Goal: Transaction & Acquisition: Purchase product/service

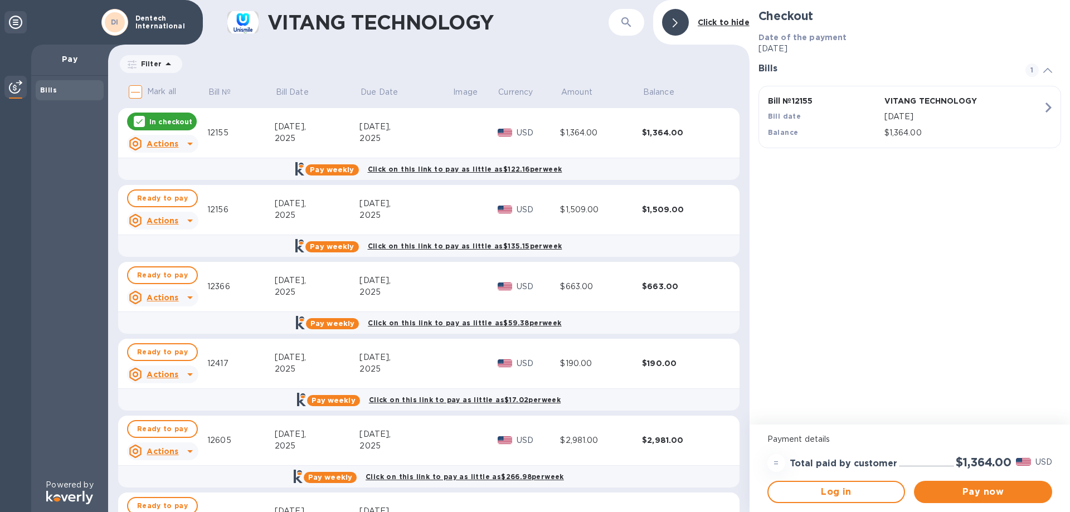
click at [176, 144] on u "Actions" at bounding box center [163, 143] width 32 height 9
click at [188, 141] on div at bounding box center [535, 256] width 1070 height 512
click at [175, 192] on span "Ready to pay" at bounding box center [162, 198] width 51 height 13
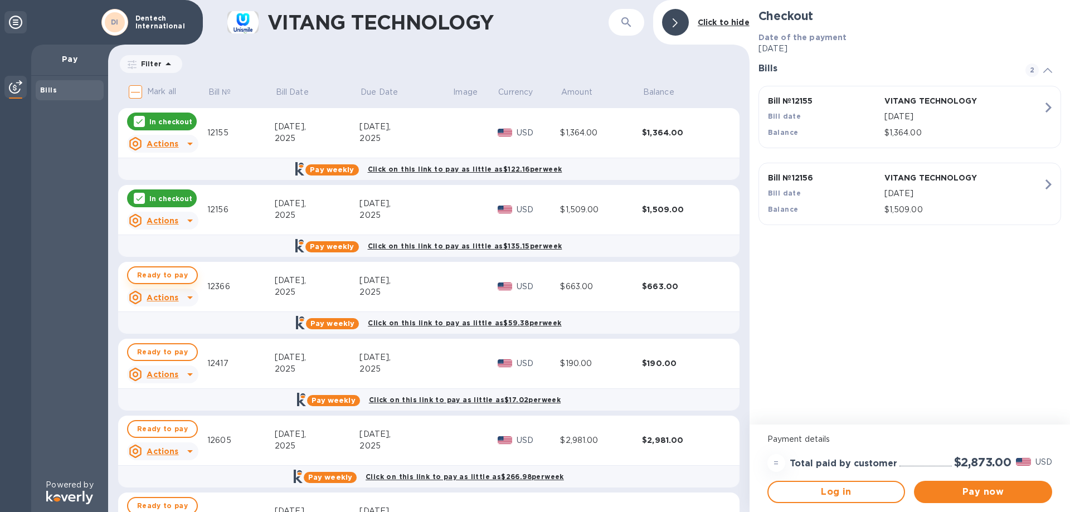
click at [173, 272] on span "Ready to pay" at bounding box center [162, 275] width 51 height 13
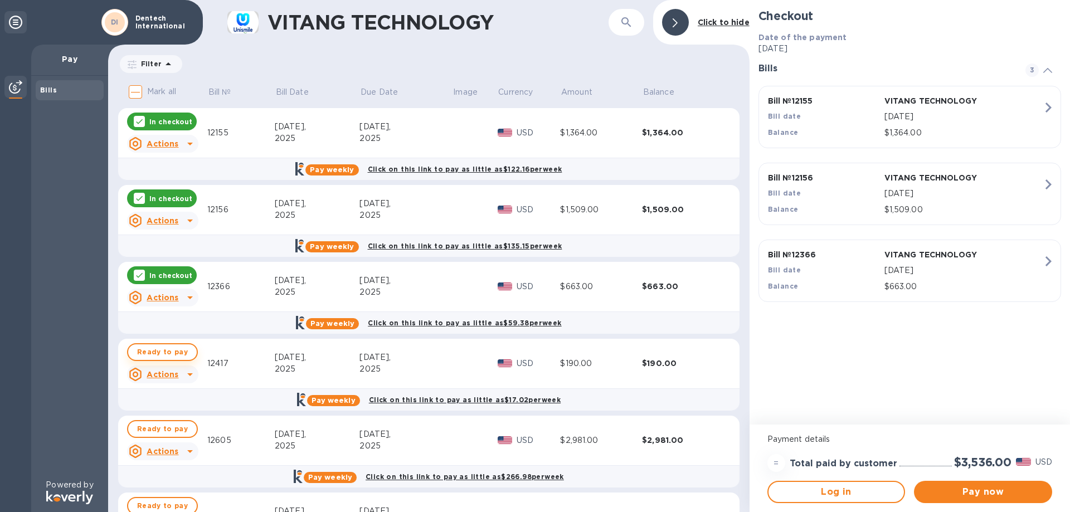
click at [183, 350] on span "Ready to pay" at bounding box center [162, 352] width 51 height 13
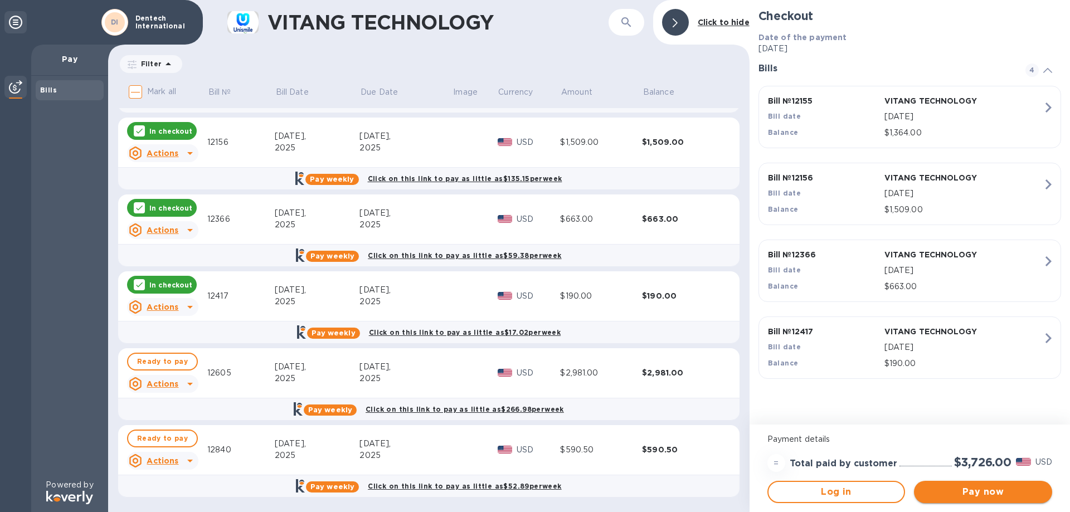
click at [929, 494] on span "Pay now" at bounding box center [983, 492] width 120 height 13
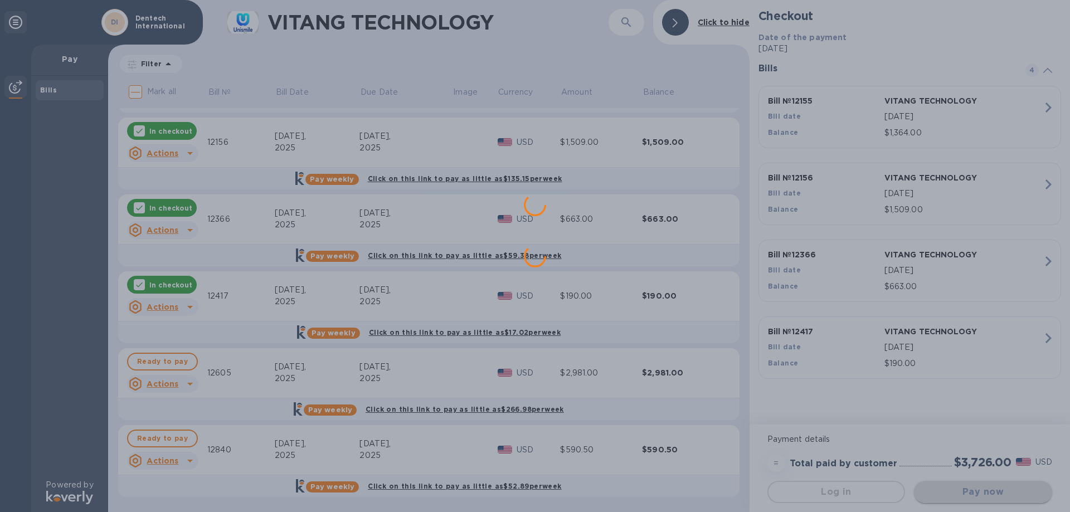
scroll to position [0, 0]
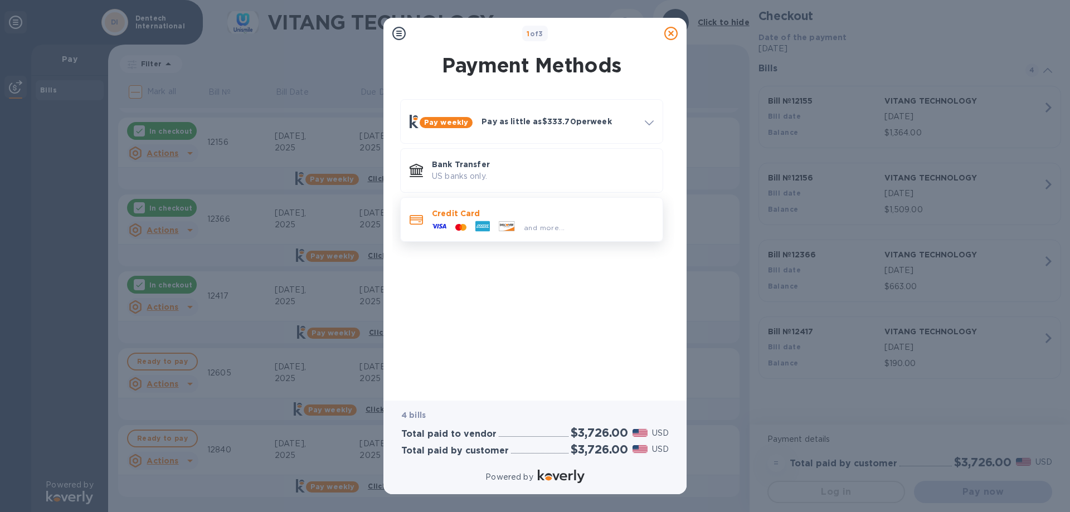
click at [487, 220] on icon at bounding box center [483, 226] width 14 height 14
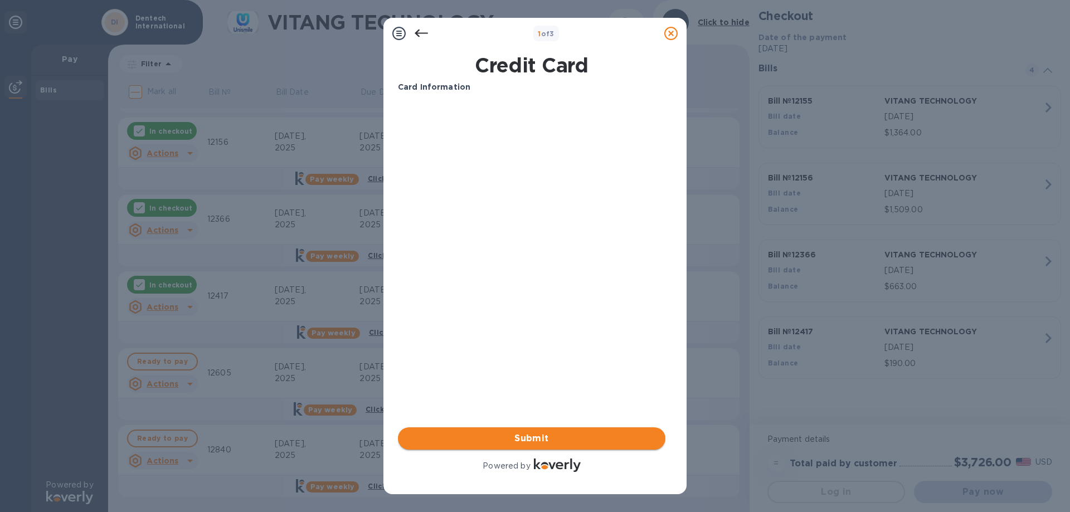
click at [534, 430] on button "Submit" at bounding box center [532, 439] width 268 height 22
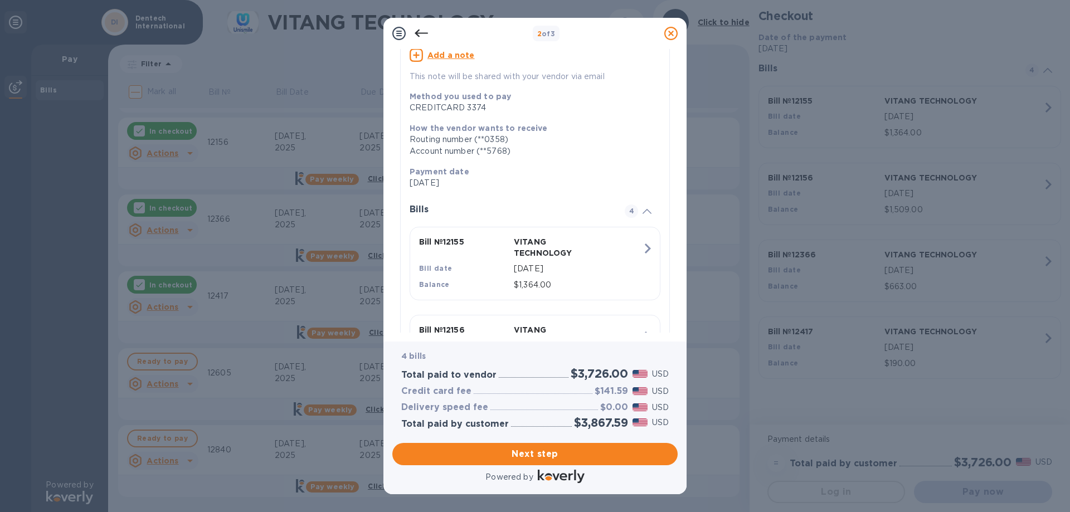
scroll to position [223, 0]
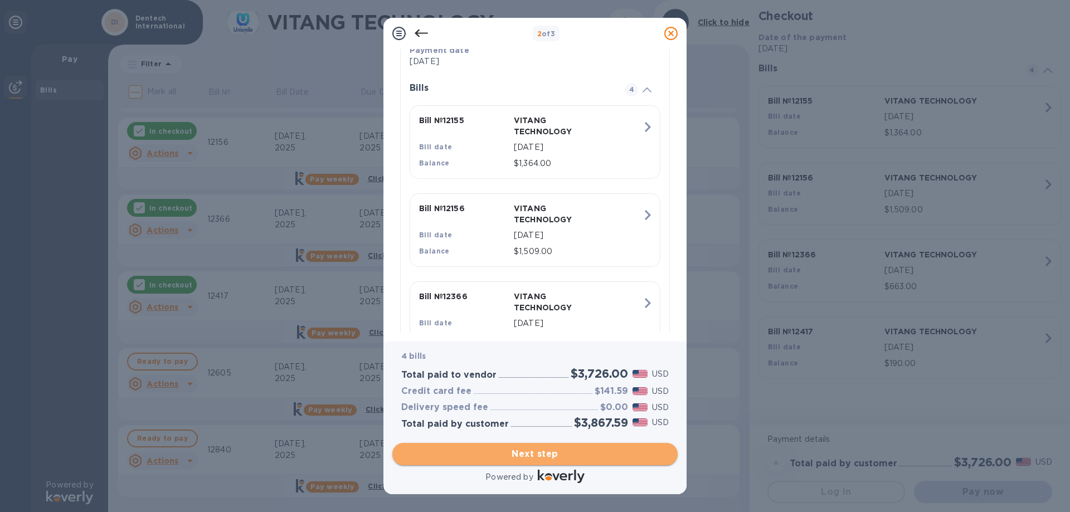
click at [599, 453] on span "Next step" at bounding box center [535, 454] width 268 height 13
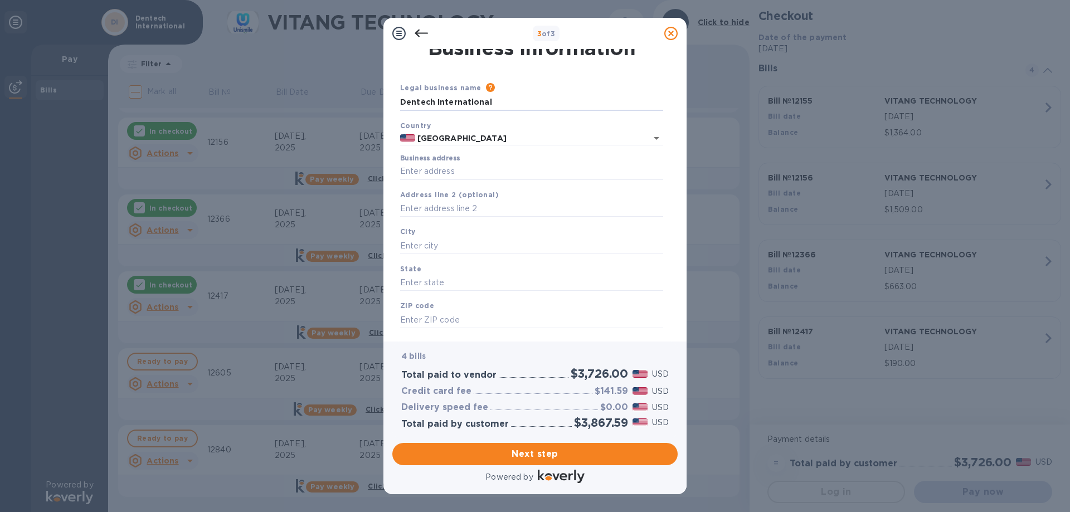
drag, startPoint x: 508, startPoint y: 83, endPoint x: 261, endPoint y: 59, distance: 247.5
click at [261, 59] on div "3 of 3 Business Information Legal business name Please provide the legal name t…" at bounding box center [535, 256] width 1070 height 512
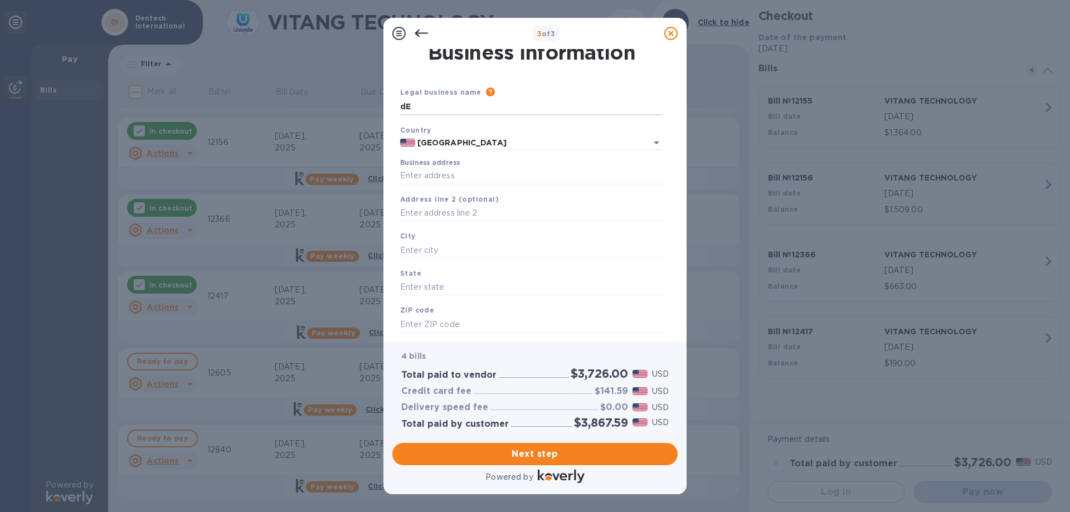
type input "d"
type input "Dental Global Associate"
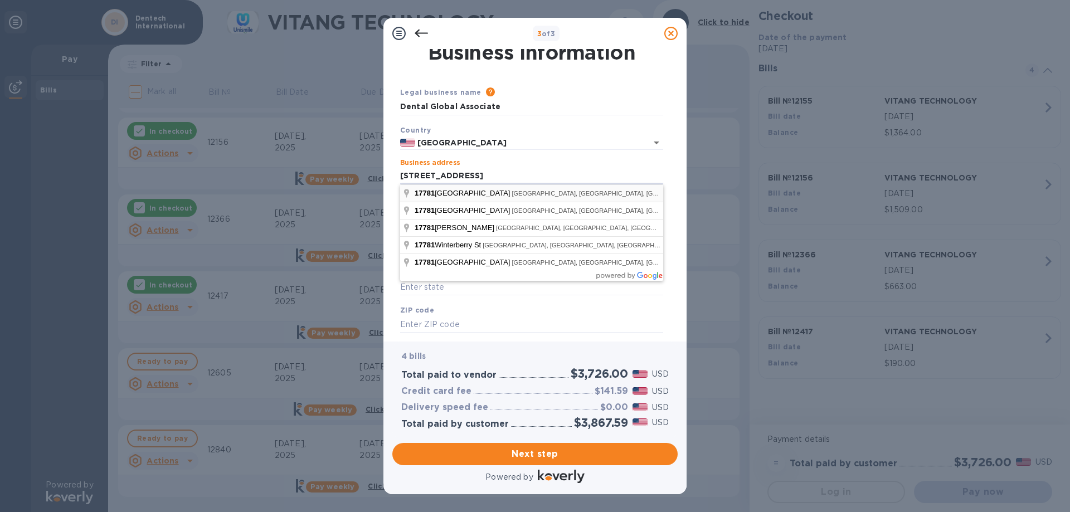
type input "[STREET_ADDRESS]"
type input "Irvine"
type input "CA"
type input "92614"
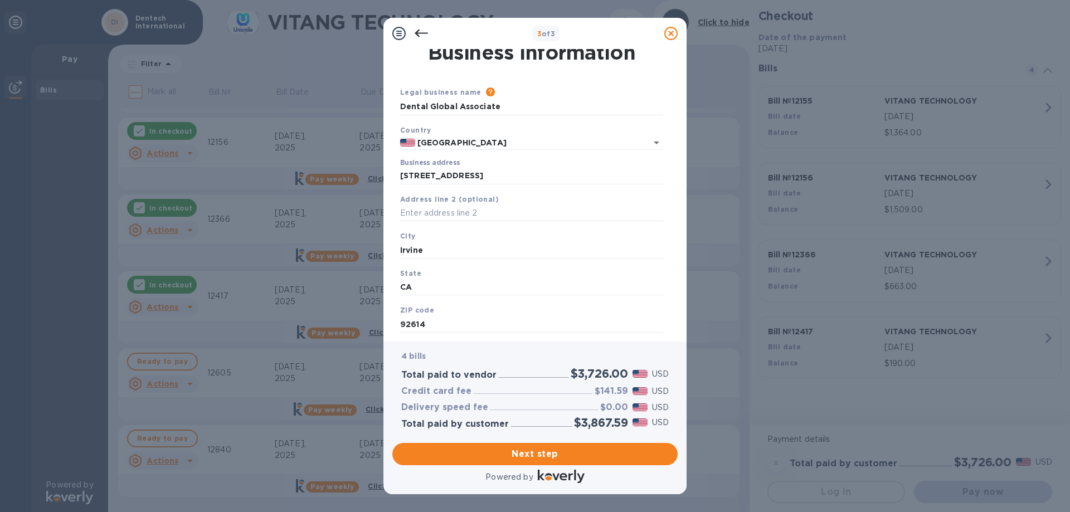
scroll to position [33, 0]
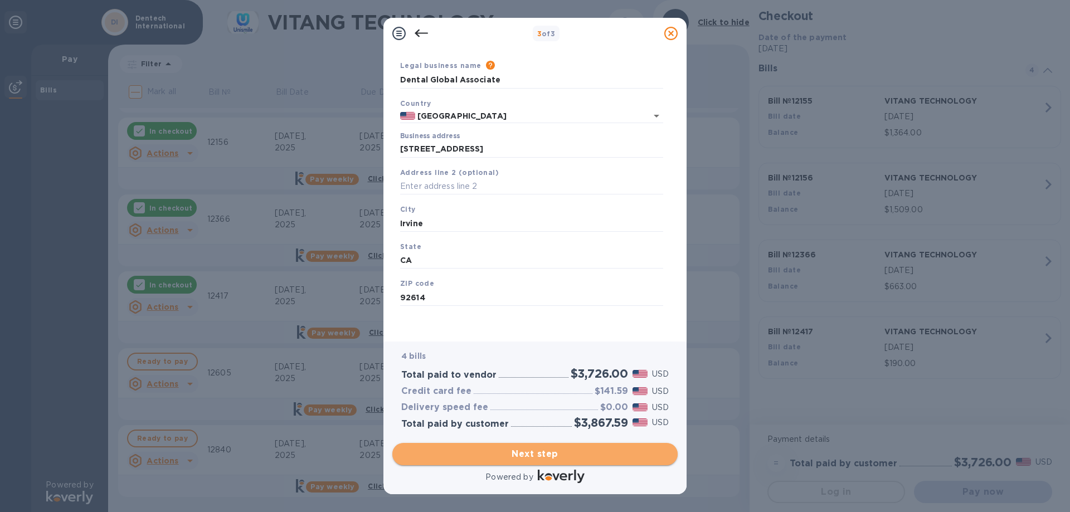
click at [560, 457] on span "Next step" at bounding box center [535, 454] width 268 height 13
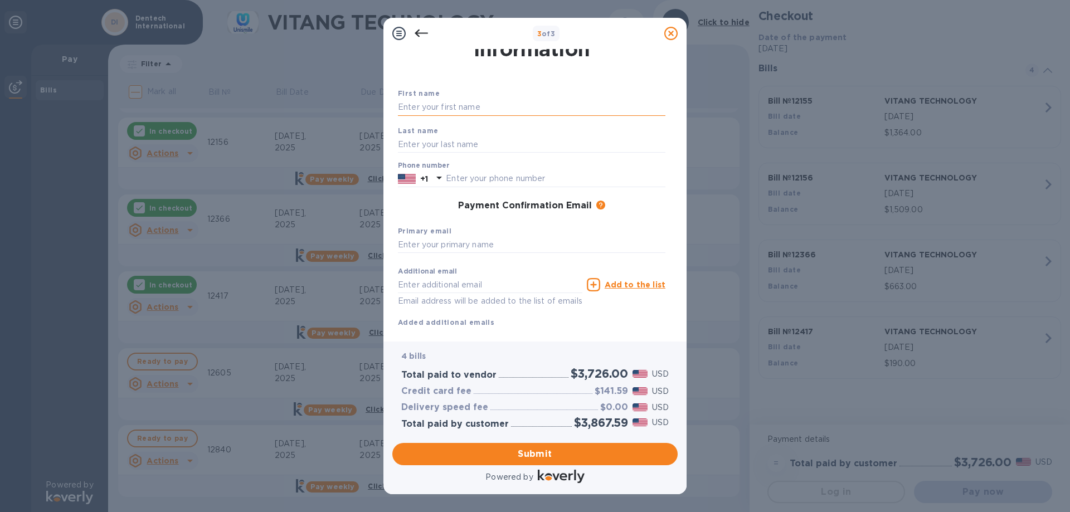
click at [526, 104] on input "text" at bounding box center [532, 107] width 268 height 17
type input "Shiori"
type input "[PERSON_NAME]"
type input "[EMAIL_ADDRESS][DOMAIN_NAME]"
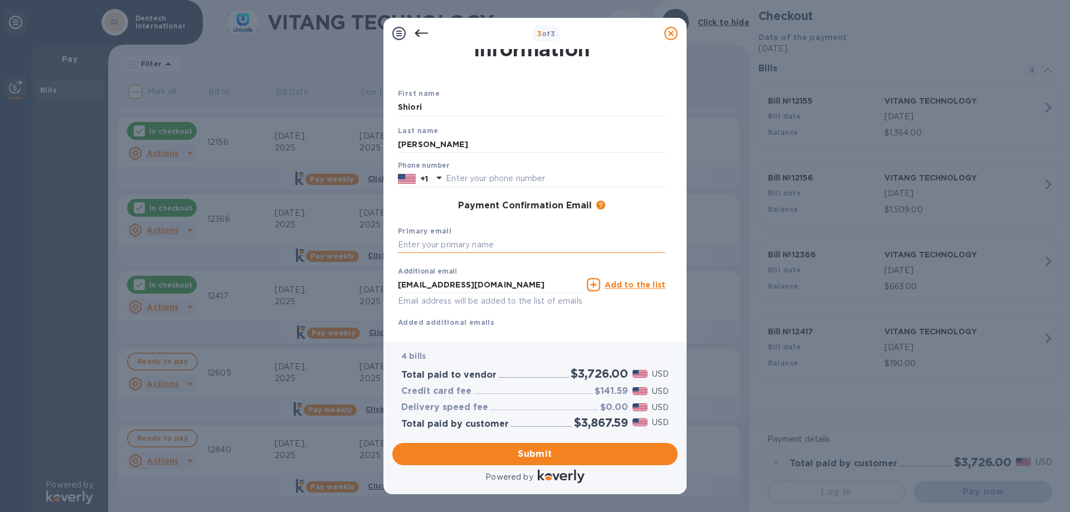
click at [465, 246] on input "text" at bounding box center [532, 245] width 268 height 17
drag, startPoint x: 544, startPoint y: 282, endPoint x: 279, endPoint y: 261, distance: 265.6
click at [279, 261] on div "3 of 3 Payment Contact Information First name [PERSON_NAME] Last name Takeuchi …" at bounding box center [535, 256] width 1070 height 512
click at [478, 238] on input "text" at bounding box center [532, 245] width 268 height 17
paste input "[EMAIL_ADDRESS][DOMAIN_NAME]"
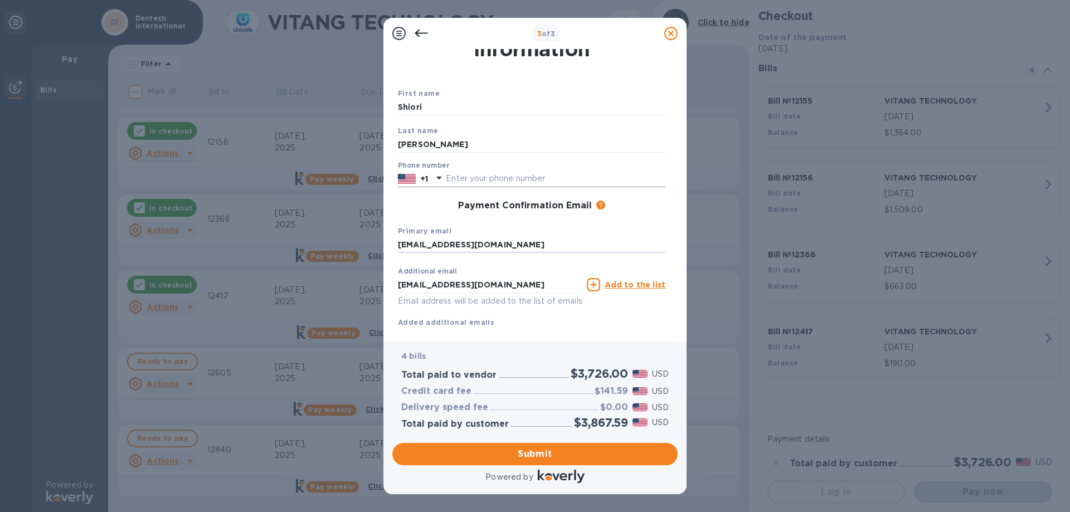
type input "[EMAIL_ADDRESS][DOMAIN_NAME]"
click at [494, 176] on input "text" at bounding box center [556, 179] width 220 height 17
type input "9492520800"
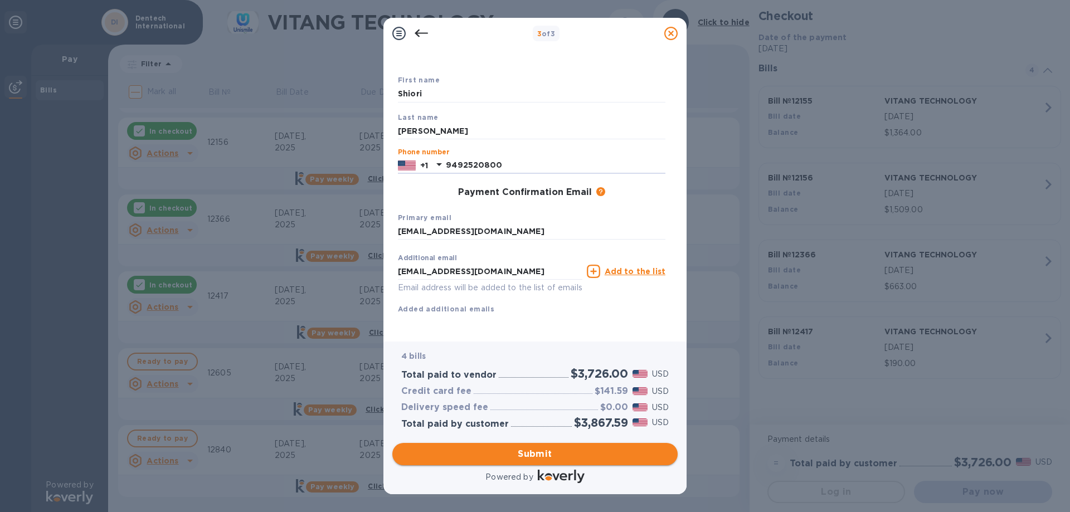
click at [579, 454] on span "Submit" at bounding box center [535, 454] width 268 height 13
click at [537, 78] on input "Shiori" at bounding box center [532, 81] width 268 height 17
type input "Shiori"
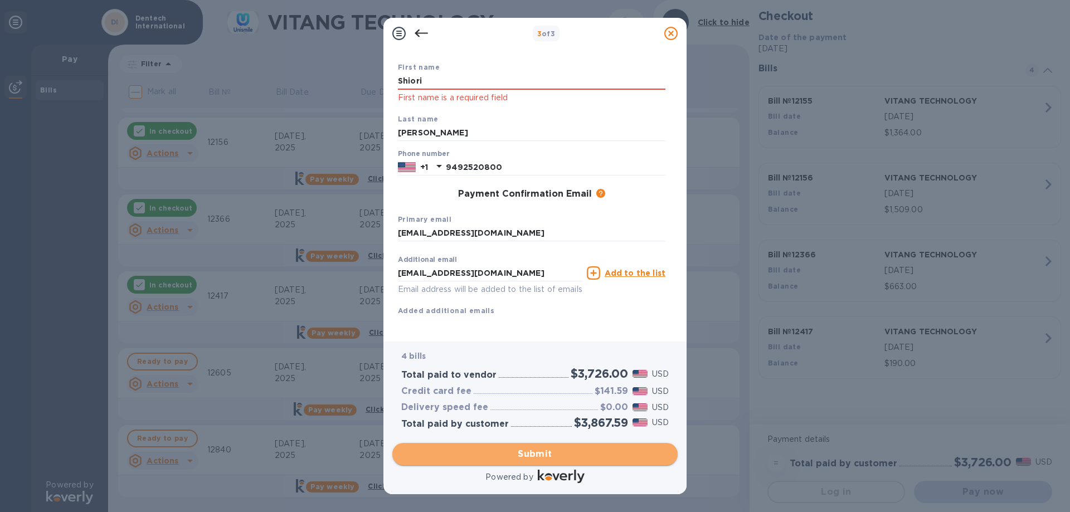
click at [576, 453] on span "Submit" at bounding box center [535, 454] width 268 height 13
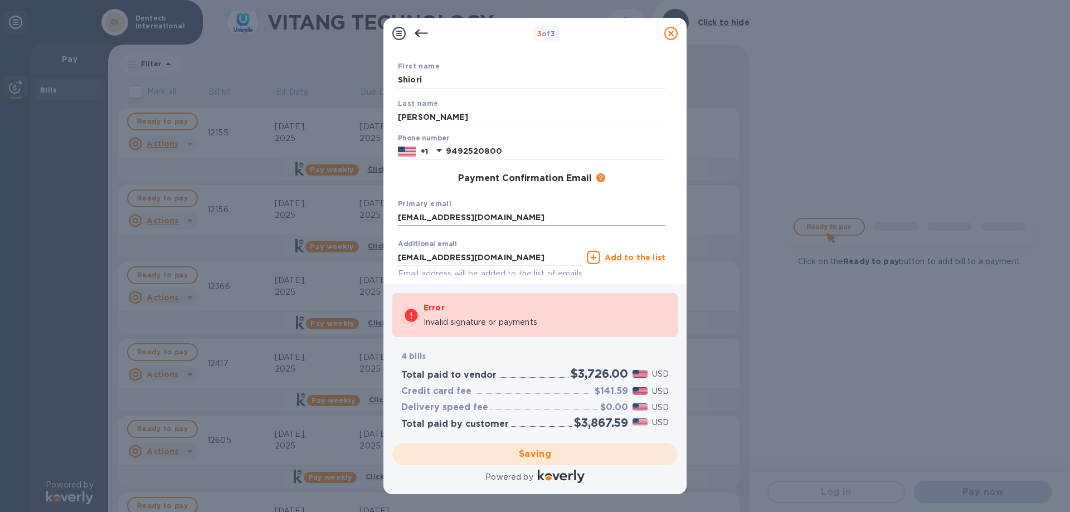
scroll to position [0, 0]
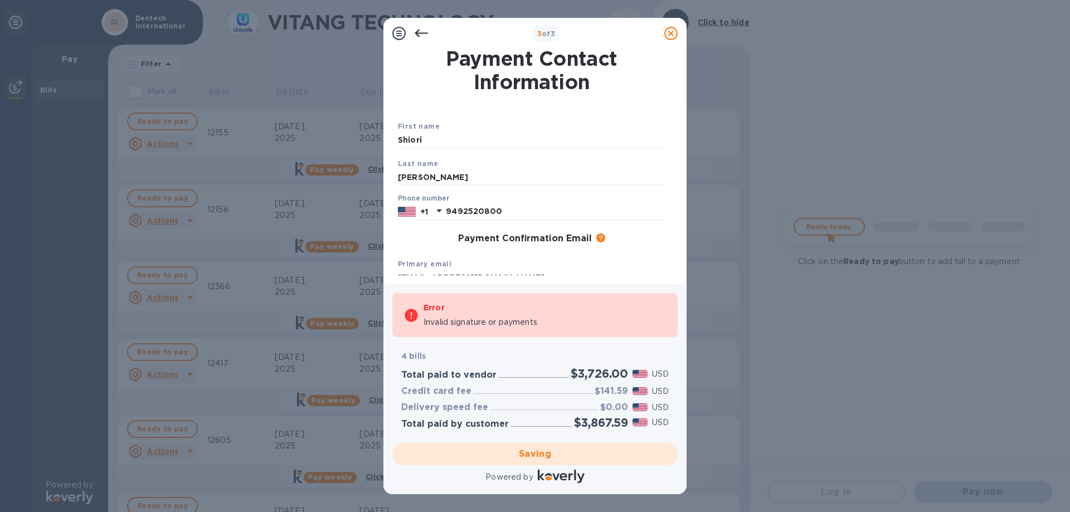
click at [418, 33] on icon at bounding box center [421, 34] width 13 height 8
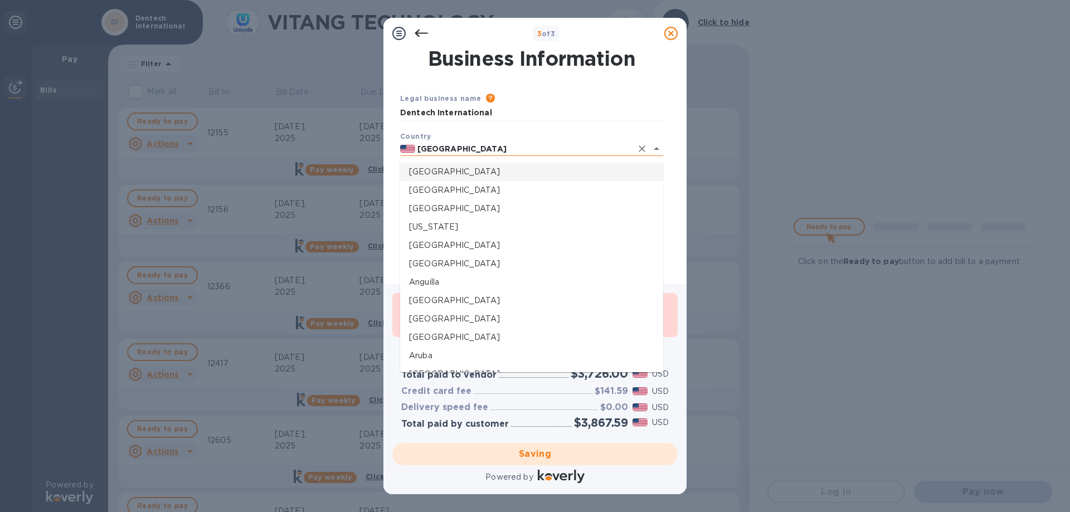
click at [505, 152] on input "[GEOGRAPHIC_DATA]" at bounding box center [523, 149] width 217 height 14
click at [505, 151] on input "[GEOGRAPHIC_DATA]" at bounding box center [523, 149] width 217 height 14
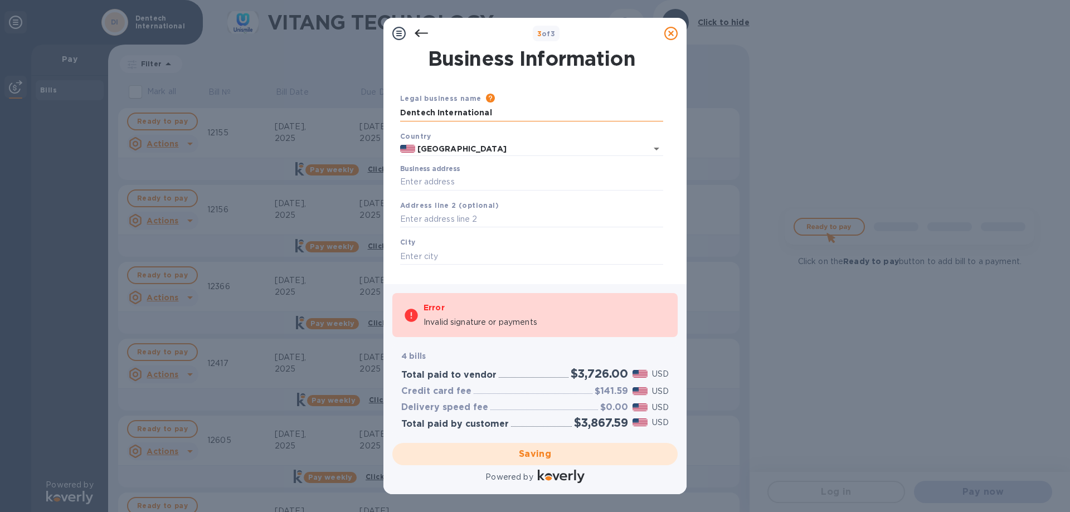
click at [521, 109] on input "Dentech International" at bounding box center [531, 113] width 263 height 17
click at [521, 177] on input "Business address" at bounding box center [531, 182] width 263 height 17
type input "[STREET_ADDRESS]"
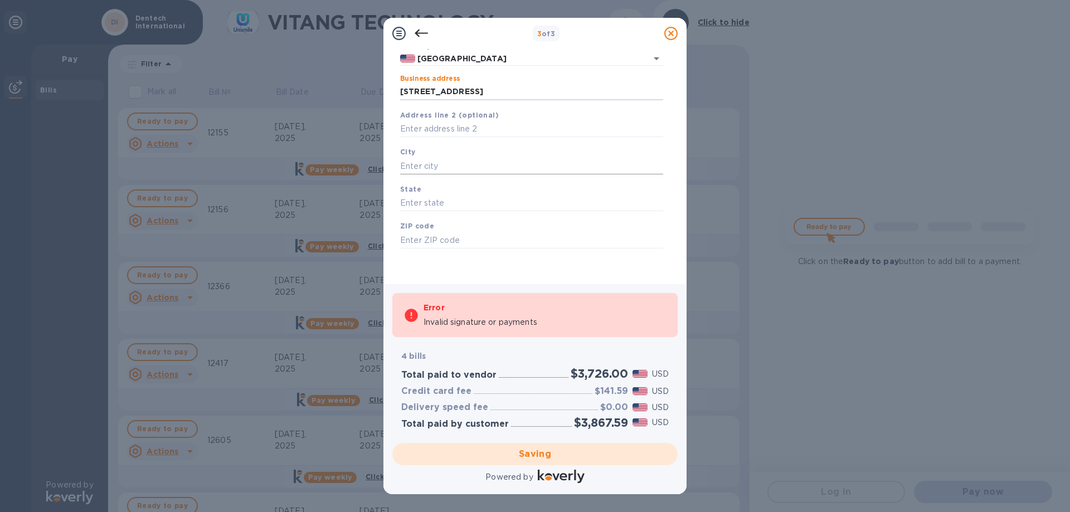
click at [458, 162] on input "text" at bounding box center [531, 166] width 263 height 17
type input "Irvine"
type input "C"
type input "CA"
type input "92614"
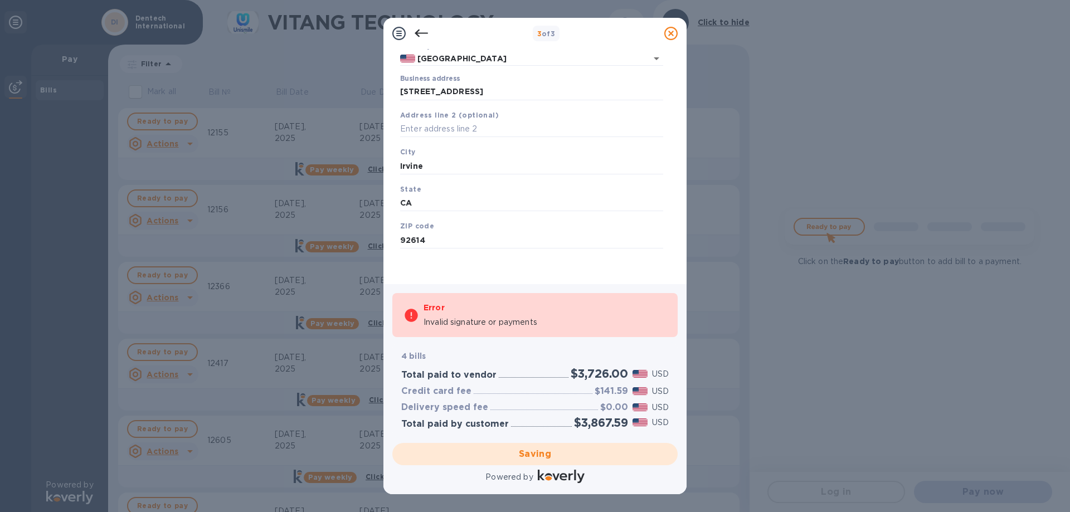
click at [550, 460] on div "Saving" at bounding box center [535, 454] width 294 height 31
click at [657, 54] on icon "Open" at bounding box center [656, 58] width 13 height 13
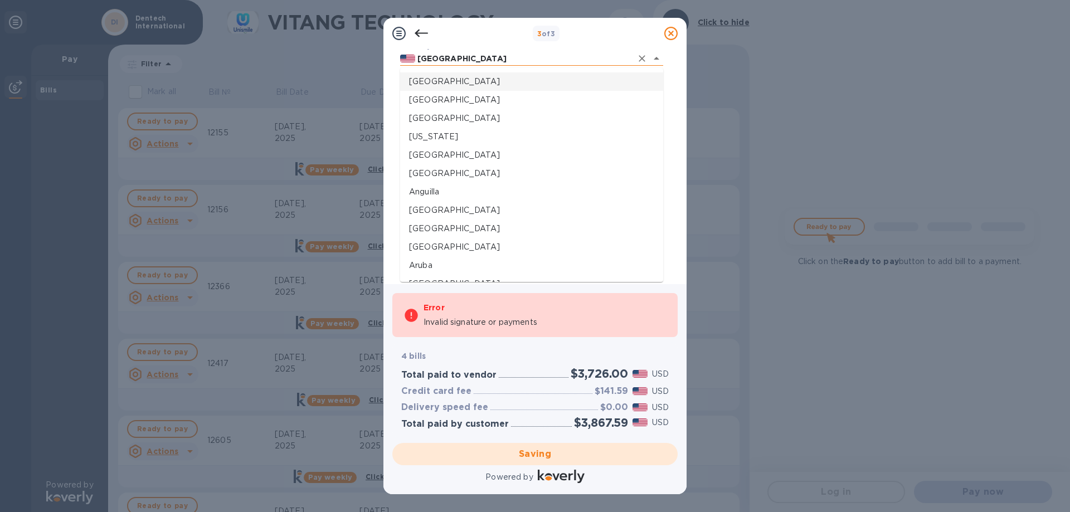
click at [657, 54] on icon "Close" at bounding box center [656, 58] width 13 height 13
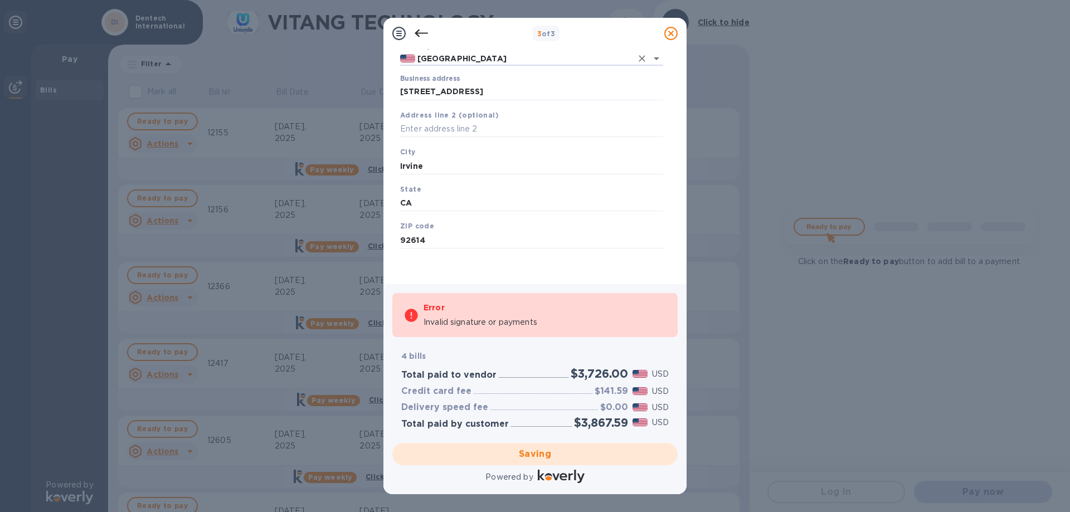
click at [512, 316] on div "Error Invalid signature or payments" at bounding box center [545, 316] width 243 height 36
click at [416, 29] on icon at bounding box center [421, 33] width 13 height 13
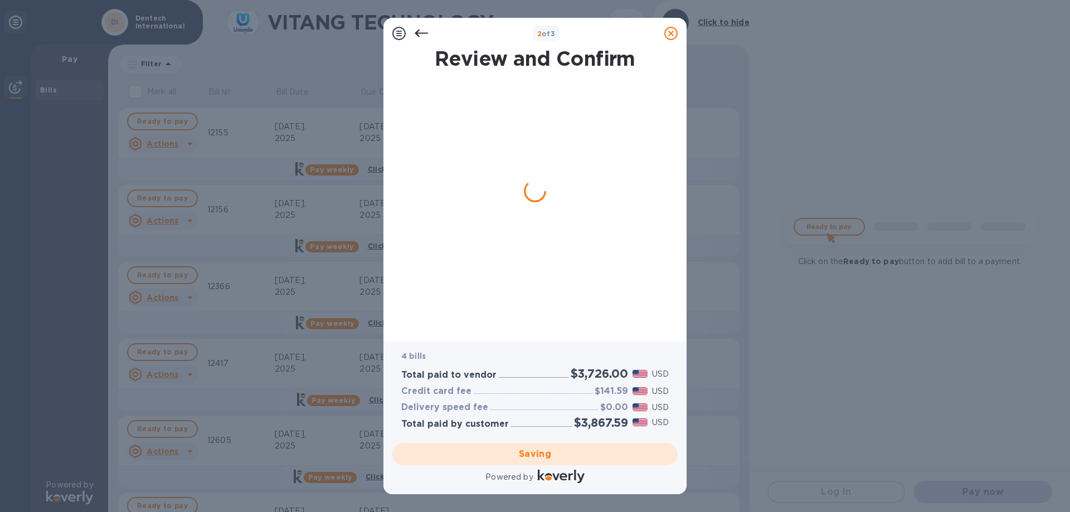
scroll to position [0, 0]
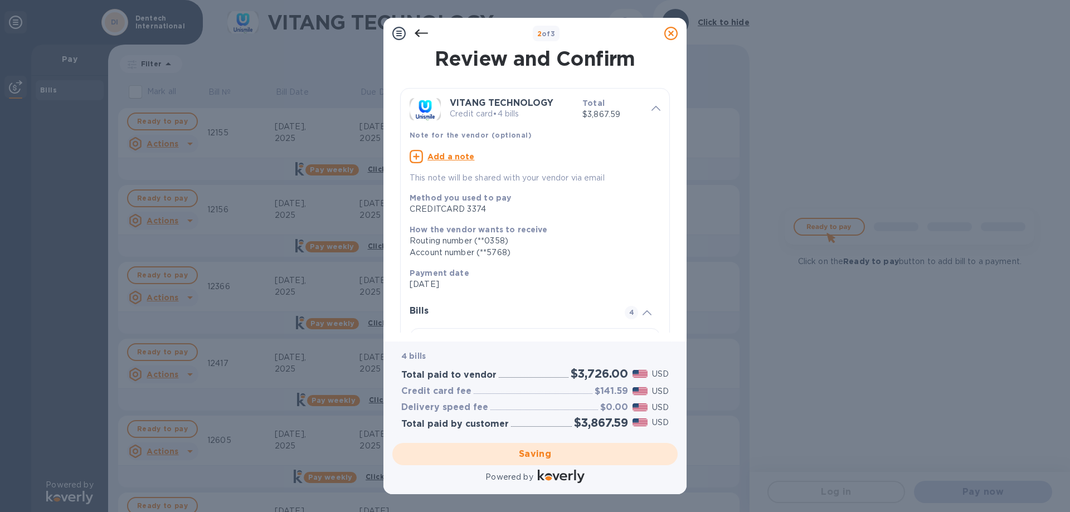
click at [417, 38] on icon at bounding box center [421, 33] width 13 height 13
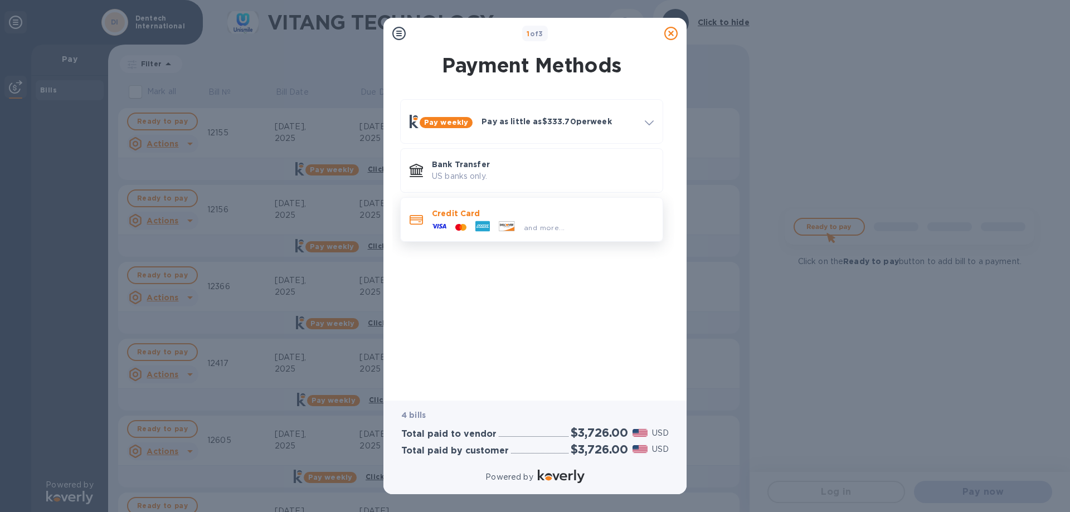
click at [514, 234] on div "and more..." at bounding box center [499, 227] width 142 height 17
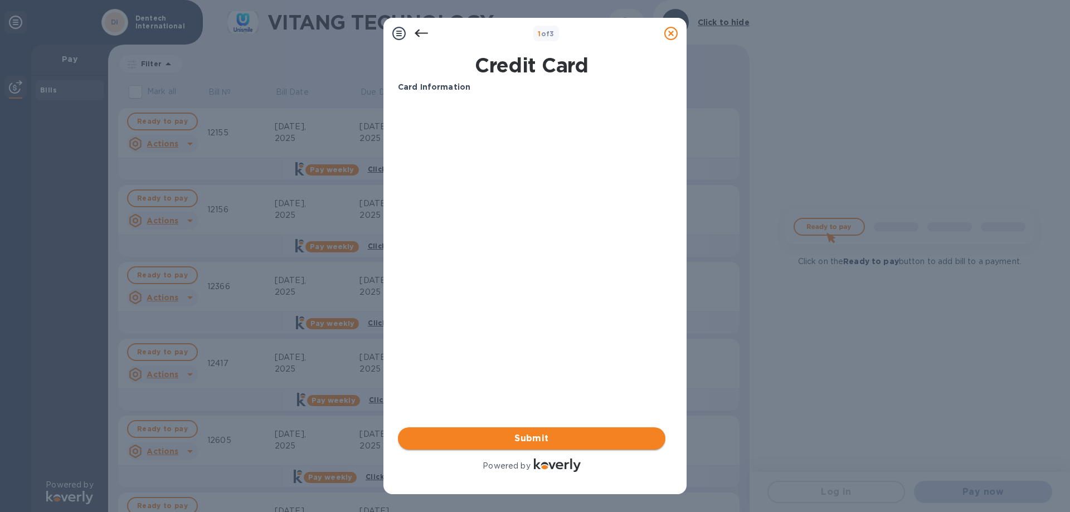
click at [453, 438] on span "Submit" at bounding box center [532, 438] width 250 height 13
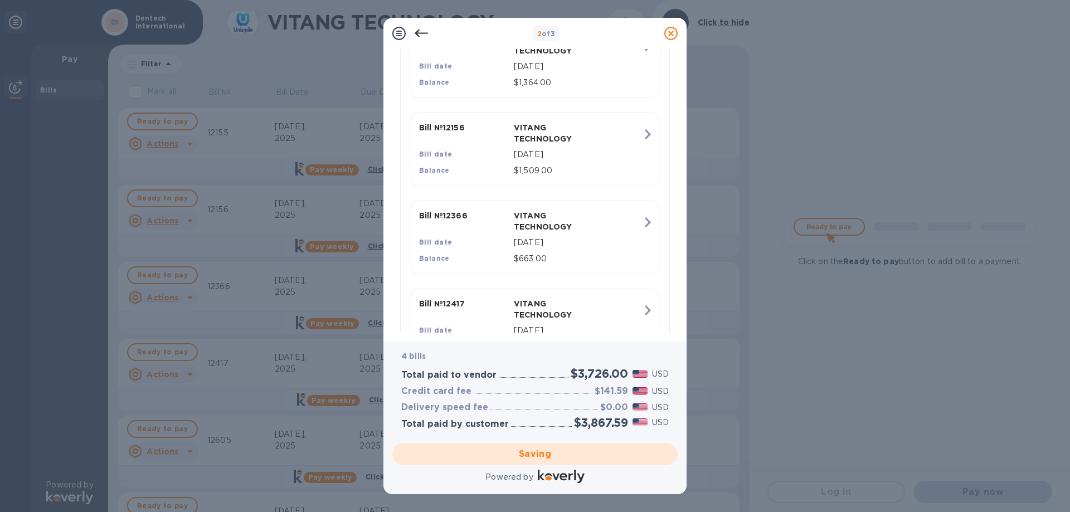
scroll to position [362, 0]
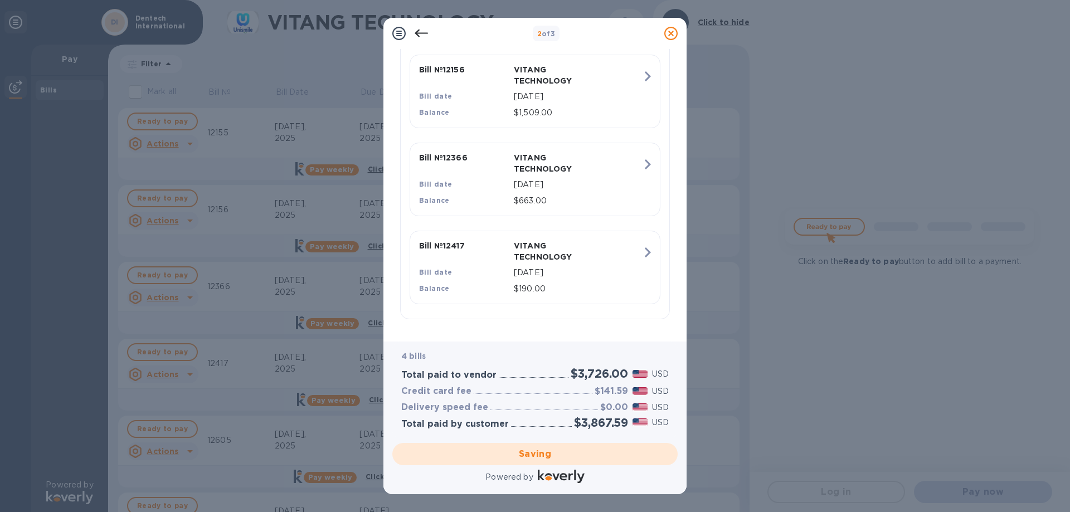
click at [505, 455] on div "Saving" at bounding box center [535, 454] width 294 height 31
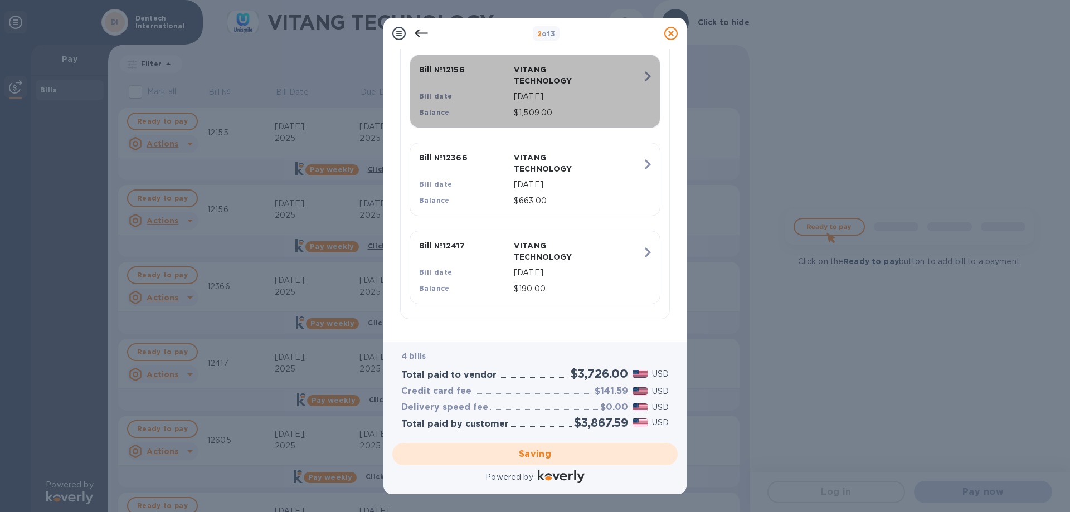
click at [642, 66] on icon "button" at bounding box center [648, 76] width 20 height 20
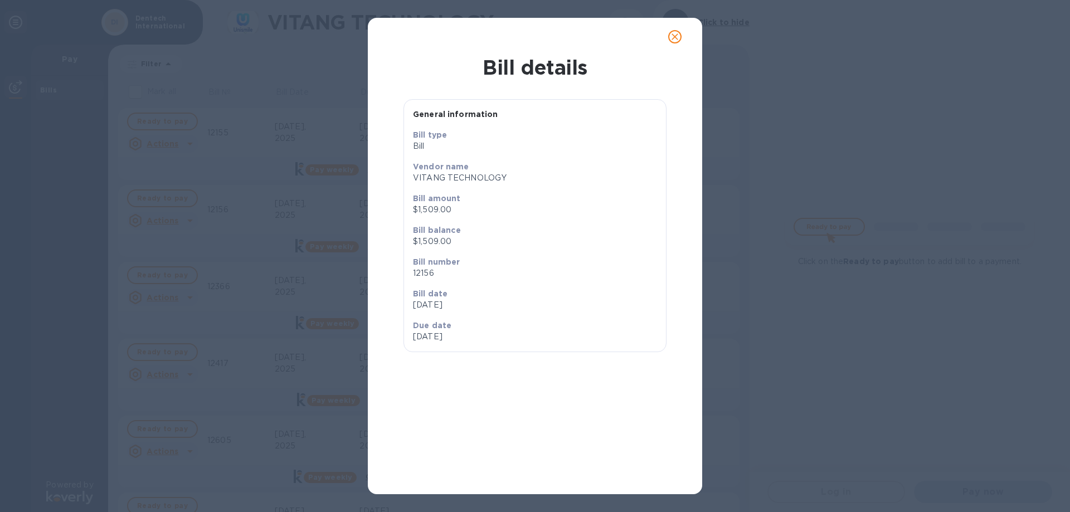
click at [674, 36] on icon "close" at bounding box center [675, 36] width 7 height 7
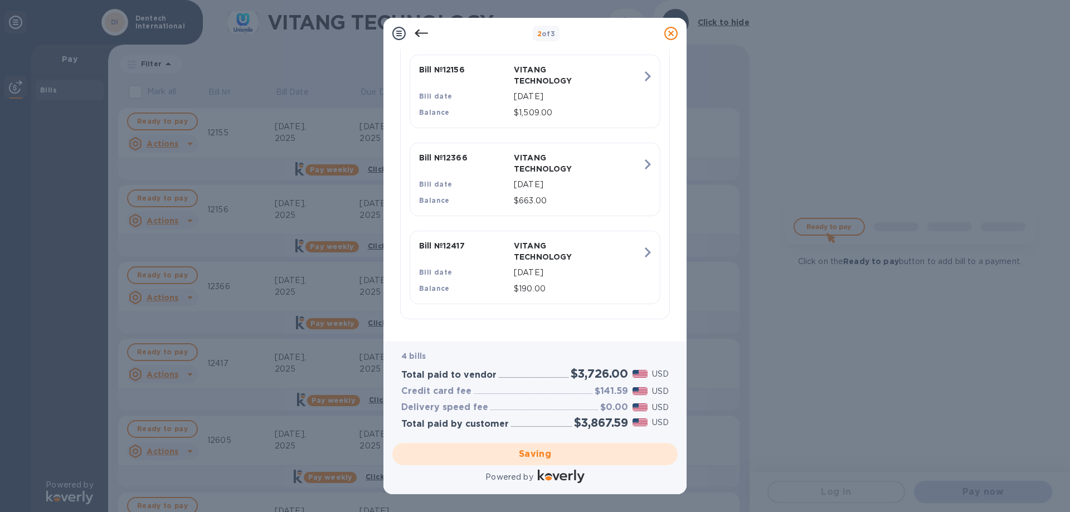
click at [636, 448] on div "Saving" at bounding box center [535, 454] width 294 height 31
click at [575, 388] on div "Credit card fee $141.59 USD" at bounding box center [535, 392] width 272 height 16
click at [658, 387] on p "USD" at bounding box center [660, 392] width 17 height 12
click at [398, 28] on icon at bounding box center [399, 33] width 13 height 13
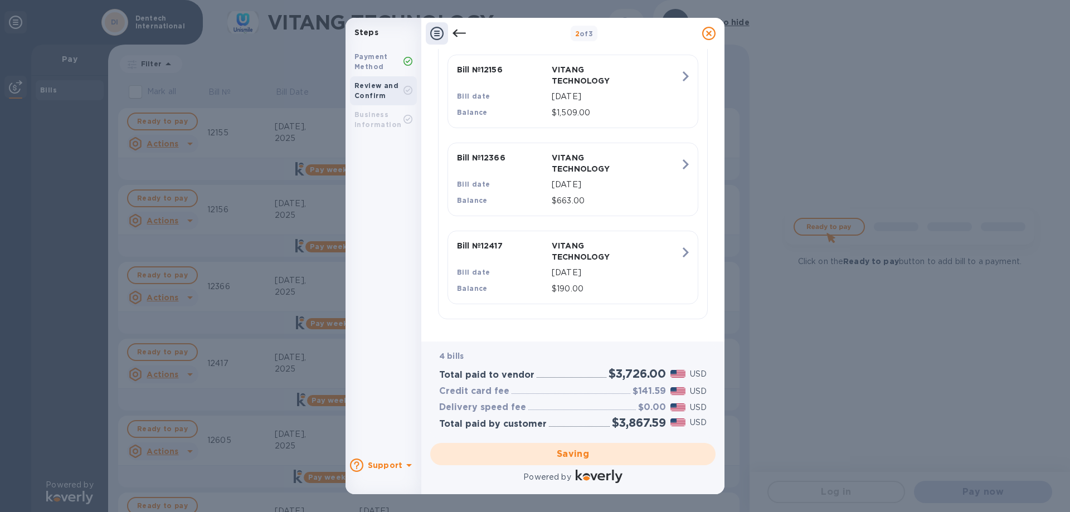
click at [393, 100] on div "Review and Confirm" at bounding box center [379, 91] width 49 height 20
click at [405, 93] on rect at bounding box center [408, 90] width 8 height 8
click at [406, 66] on div at bounding box center [408, 62] width 9 height 11
click at [463, 33] on icon at bounding box center [459, 34] width 13 height 8
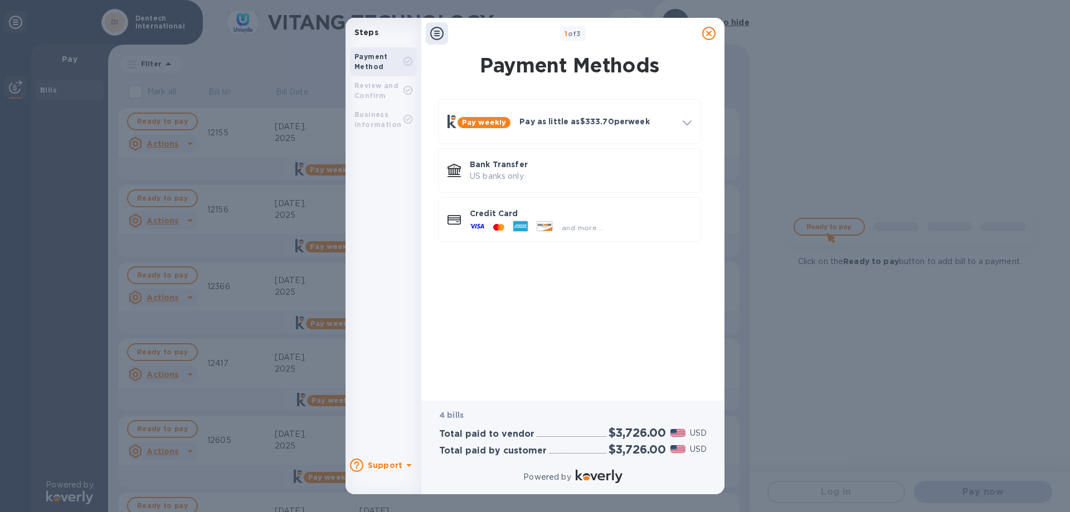
scroll to position [0, 0]
click at [590, 222] on div "and more..." at bounding box center [583, 228] width 50 height 12
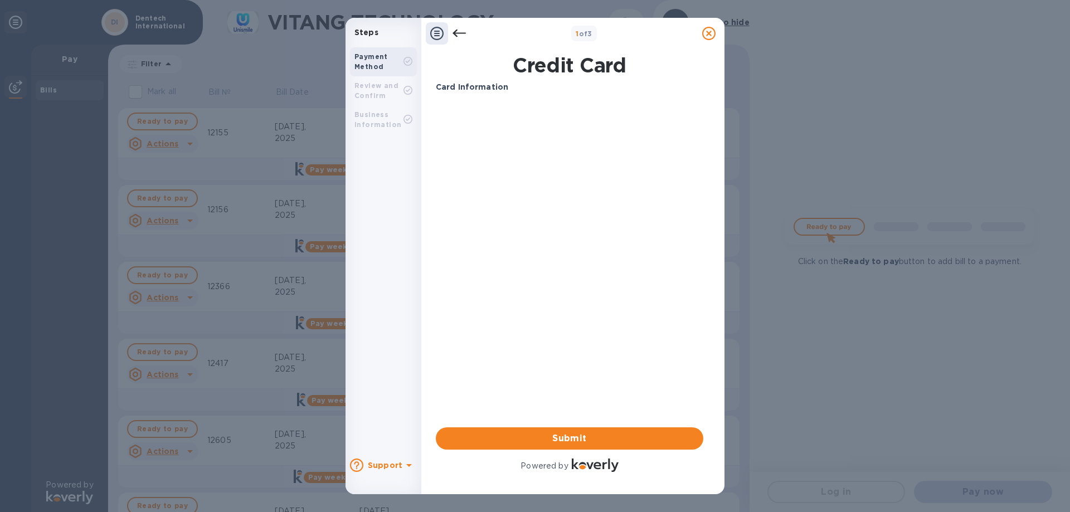
click at [461, 31] on icon at bounding box center [459, 33] width 13 height 13
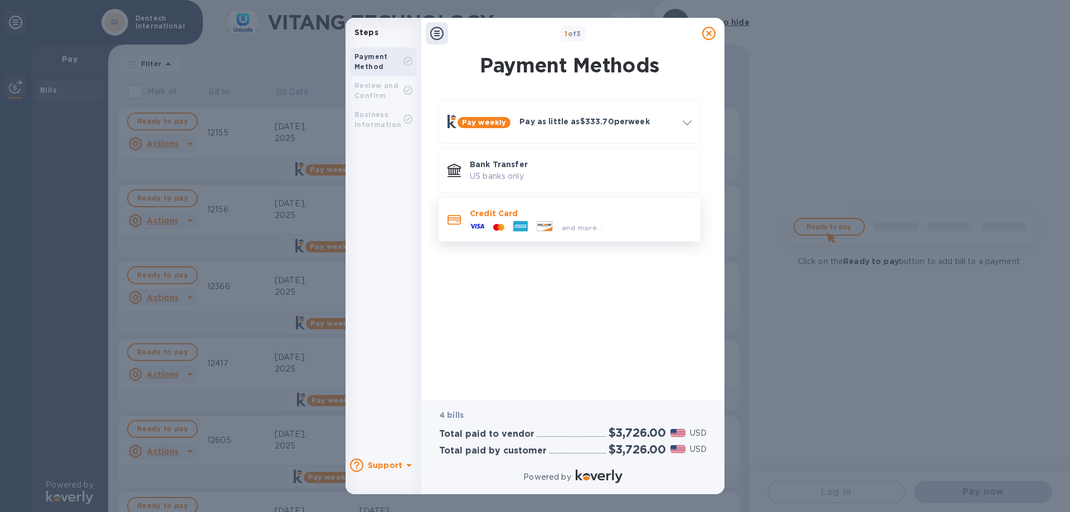
click at [630, 224] on div "and more..." at bounding box center [581, 225] width 222 height 12
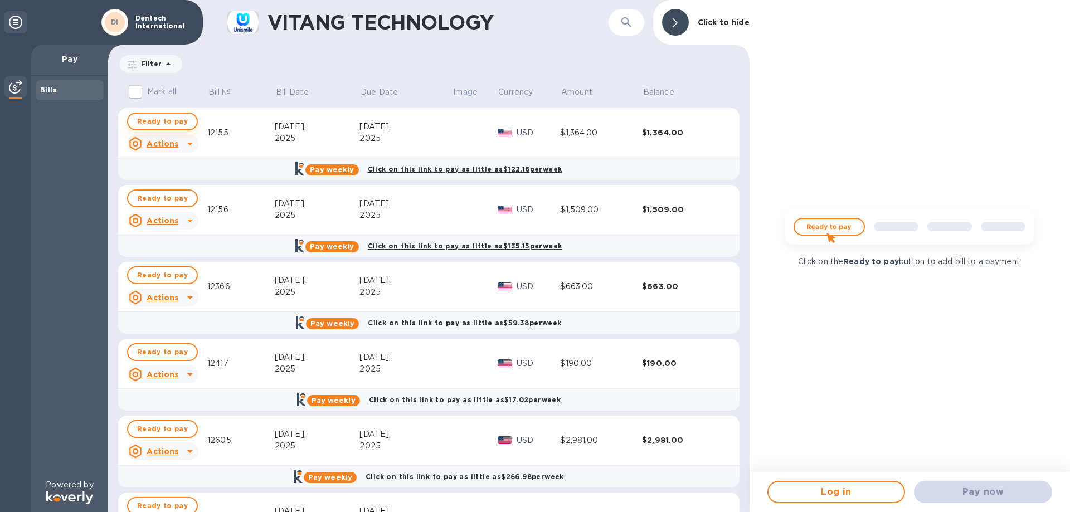
click at [168, 120] on span "Ready to pay" at bounding box center [162, 121] width 51 height 13
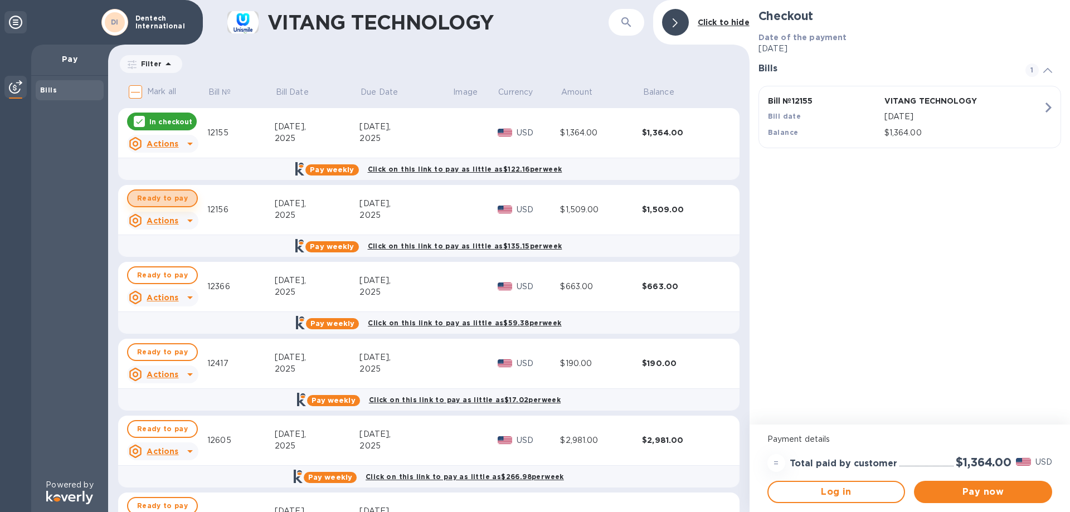
click at [175, 200] on span "Ready to pay" at bounding box center [162, 198] width 51 height 13
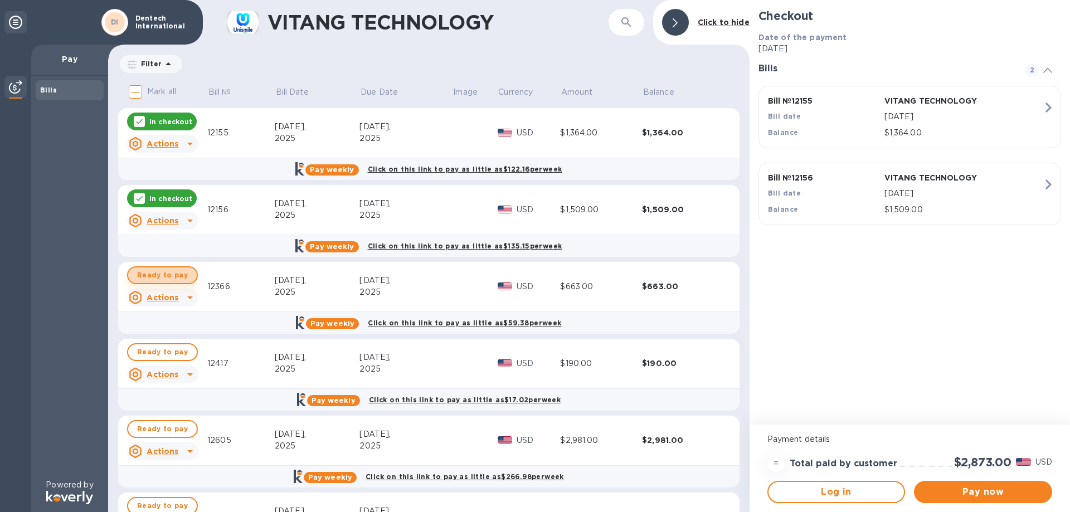
click at [180, 277] on span "Ready to pay" at bounding box center [162, 275] width 51 height 13
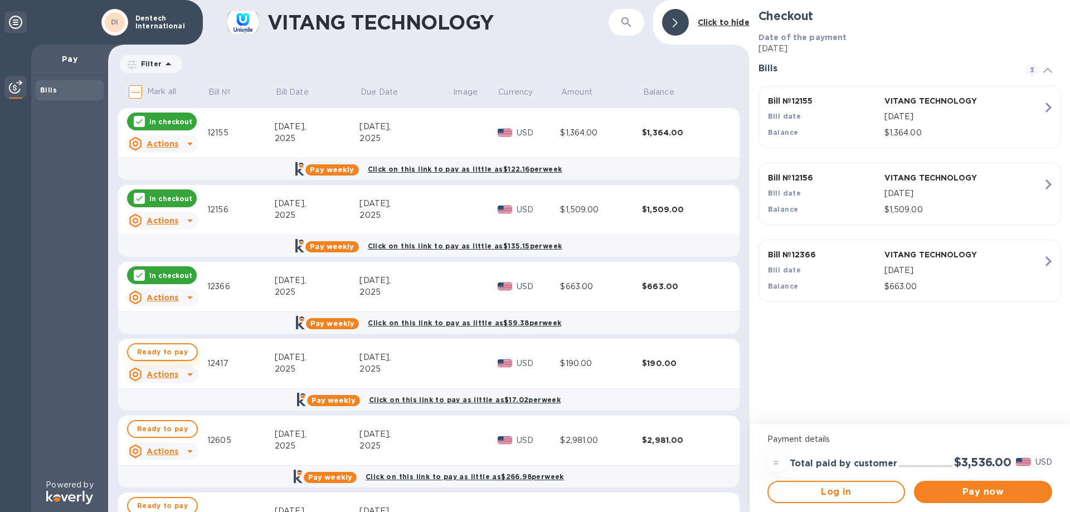
click at [176, 350] on span "Ready to pay" at bounding box center [162, 352] width 51 height 13
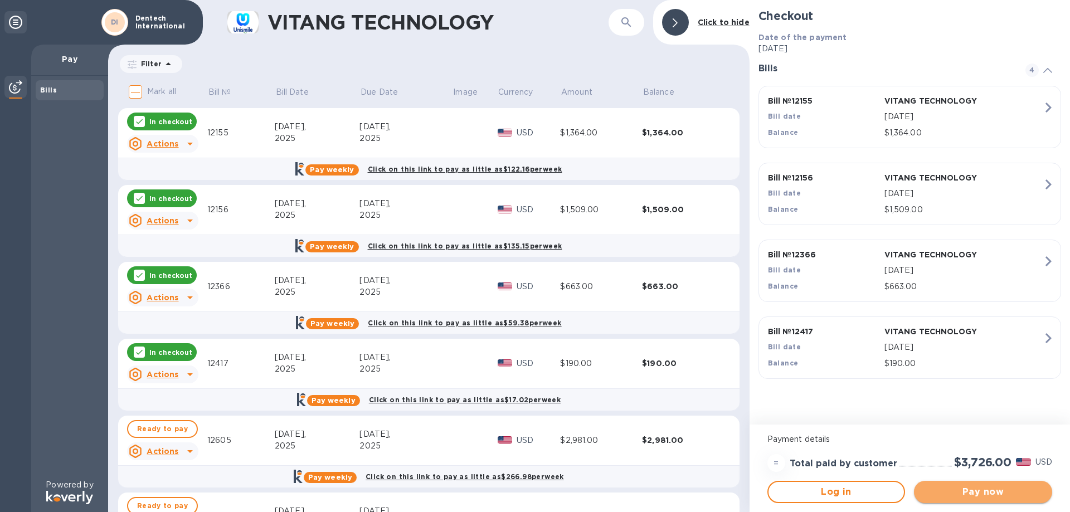
click at [954, 490] on span "Pay now" at bounding box center [983, 492] width 120 height 13
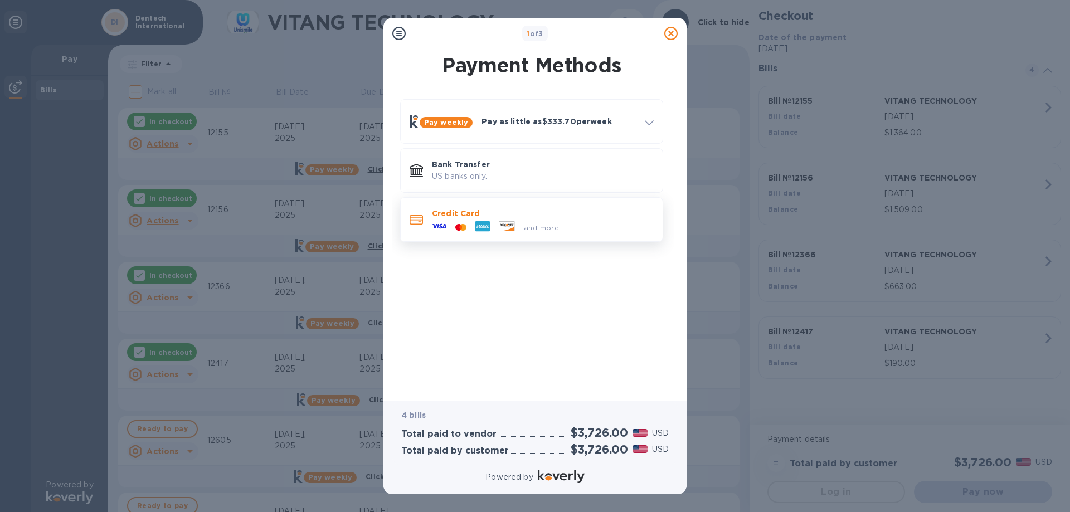
click at [519, 221] on div at bounding box center [507, 227] width 25 height 12
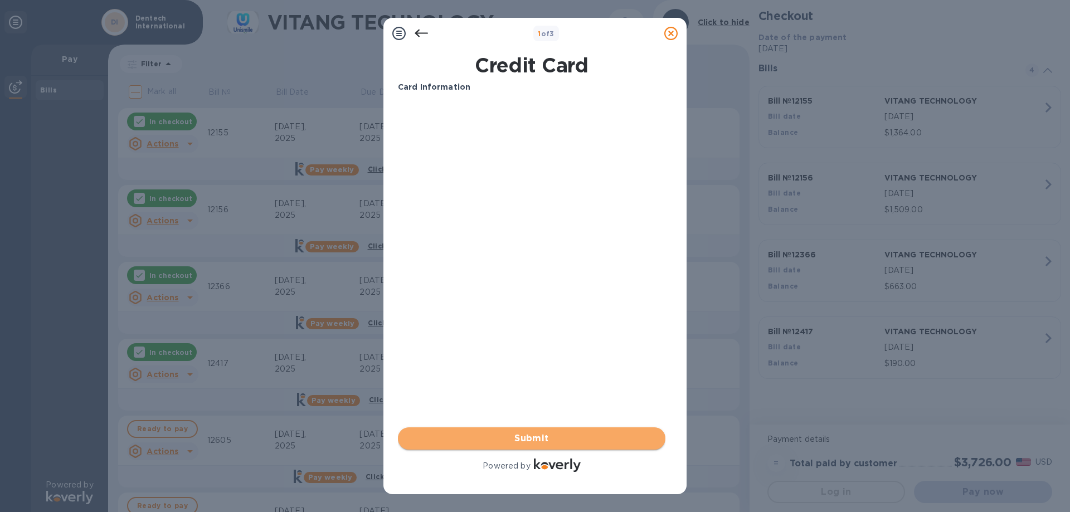
click at [515, 445] on button "Submit" at bounding box center [532, 439] width 268 height 22
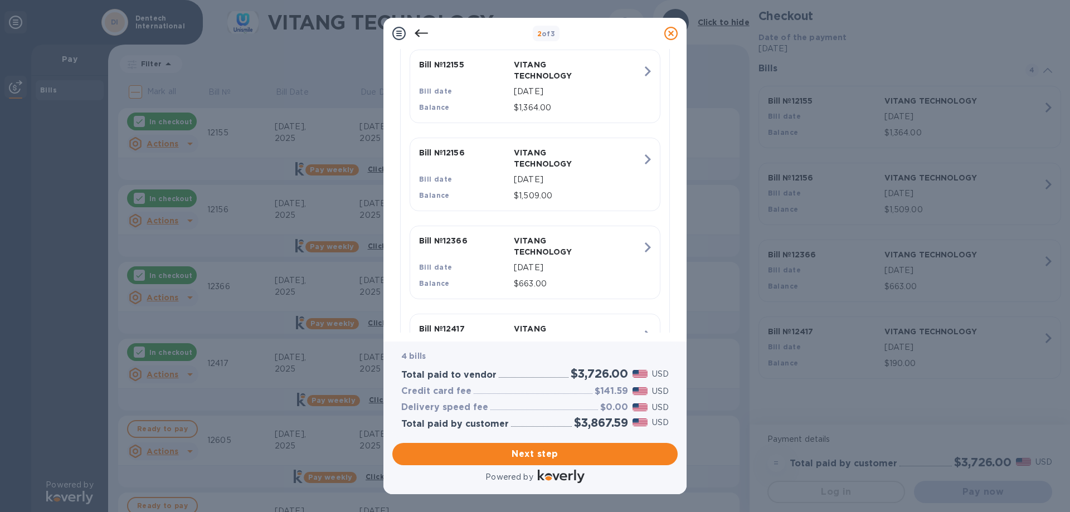
scroll to position [362, 0]
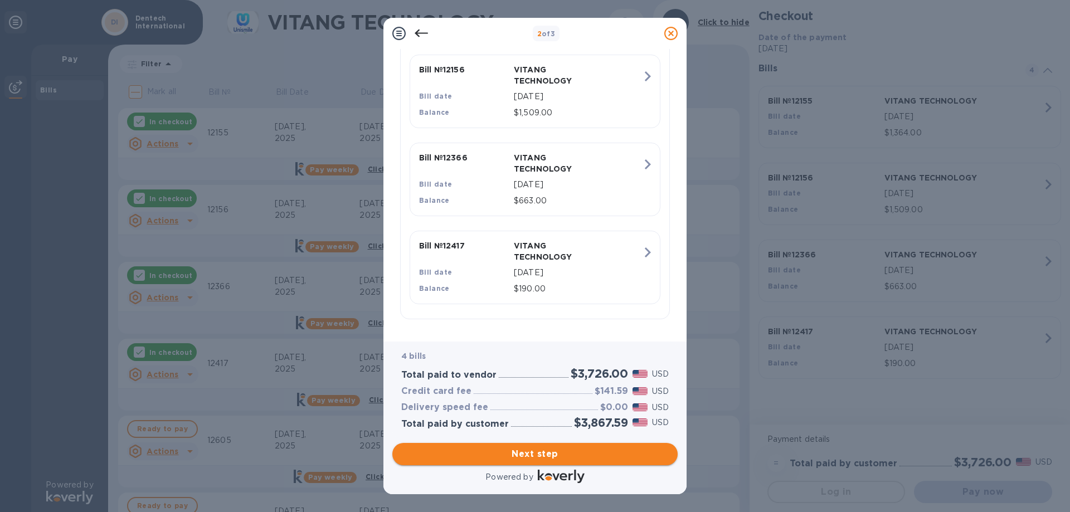
click at [498, 451] on span "Next step" at bounding box center [535, 454] width 268 height 13
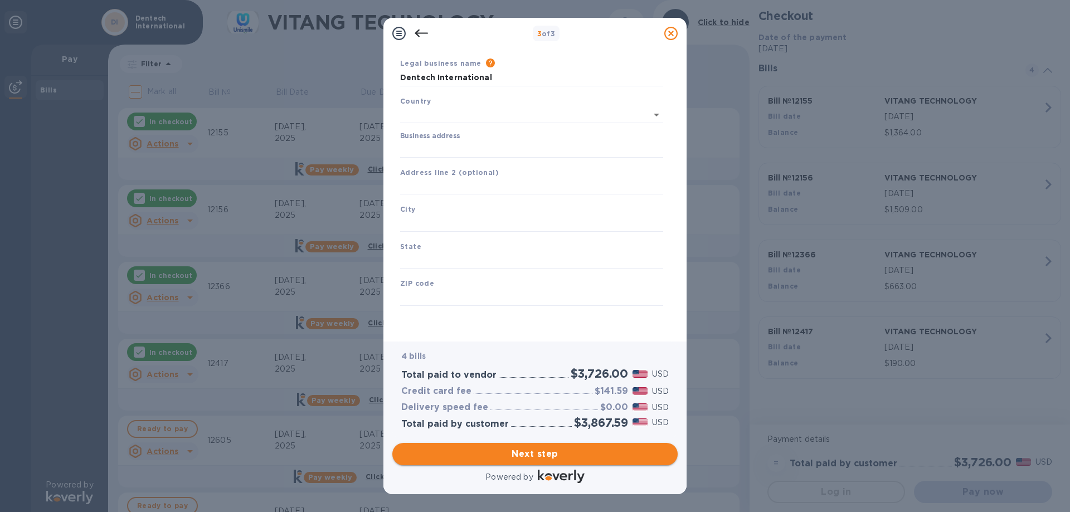
scroll to position [33, 0]
type input "[GEOGRAPHIC_DATA]"
click at [432, 149] on input "Business address" at bounding box center [531, 149] width 263 height 17
type input "[STREET_ADDRESS]"
type input "Irvine"
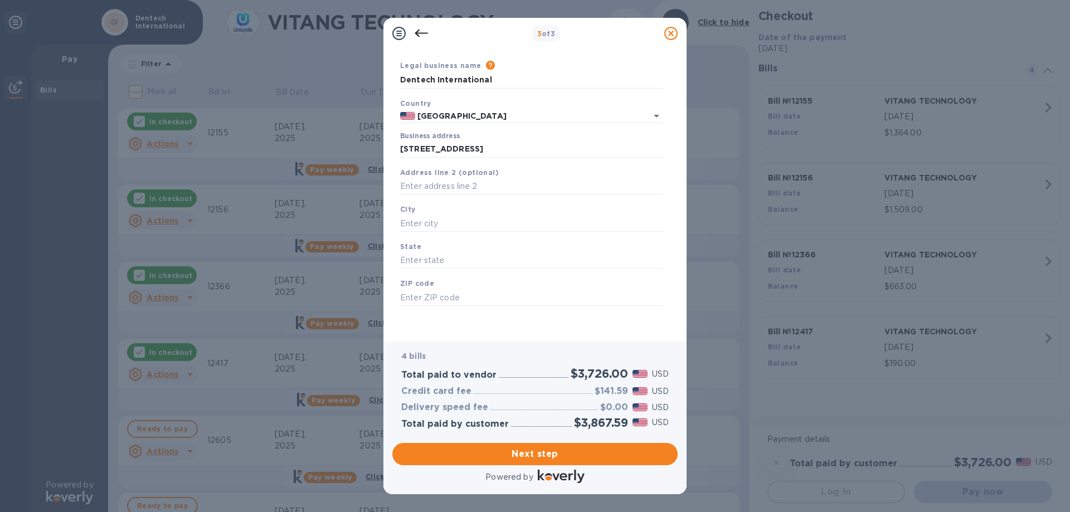
type input "CA"
type input "92614"
click at [657, 451] on span "Next step" at bounding box center [535, 454] width 268 height 13
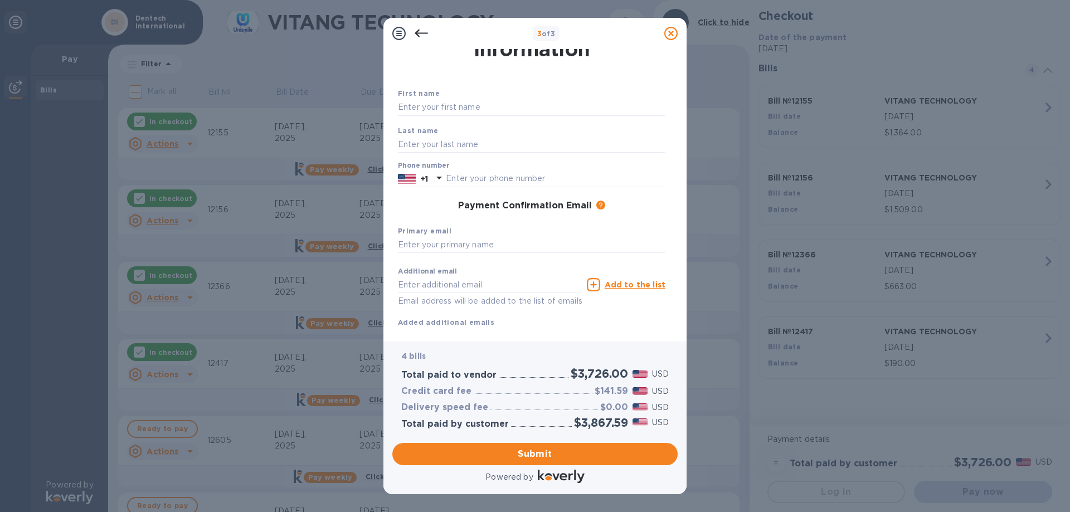
click at [575, 94] on div "First name" at bounding box center [532, 101] width 277 height 37
click at [569, 106] on input "text" at bounding box center [532, 107] width 268 height 17
type input "L"
type input "[PERSON_NAME]"
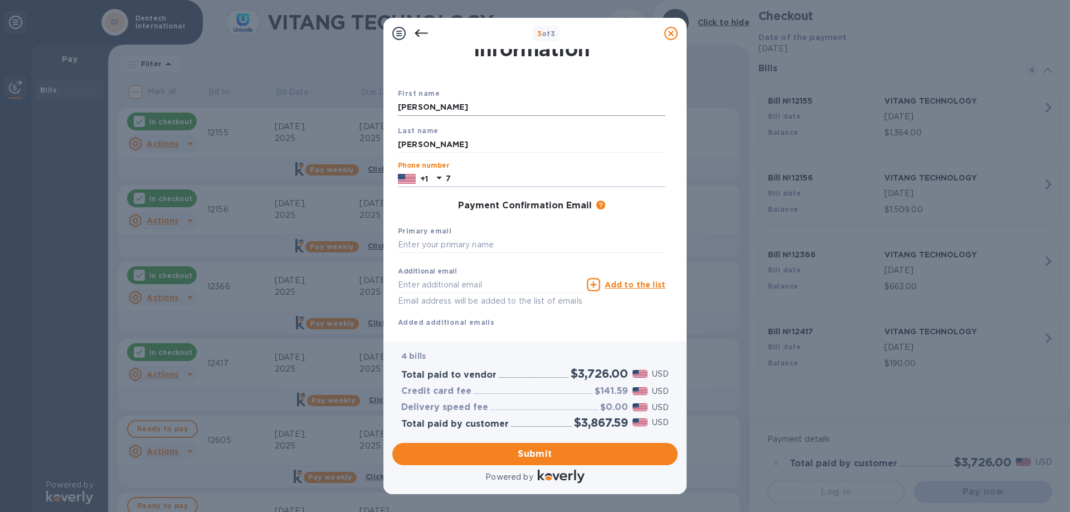
type input "7"
type input "9492520800"
type input "[PERSON_NAME][EMAIL_ADDRESS][DOMAIN_NAME]"
drag, startPoint x: 517, startPoint y: 280, endPoint x: 165, endPoint y: 287, distance: 352.4
click at [165, 287] on div "3 of 3 Payment Contact Information First name [PERSON_NAME] Last name [PERSON_N…" at bounding box center [535, 256] width 1070 height 512
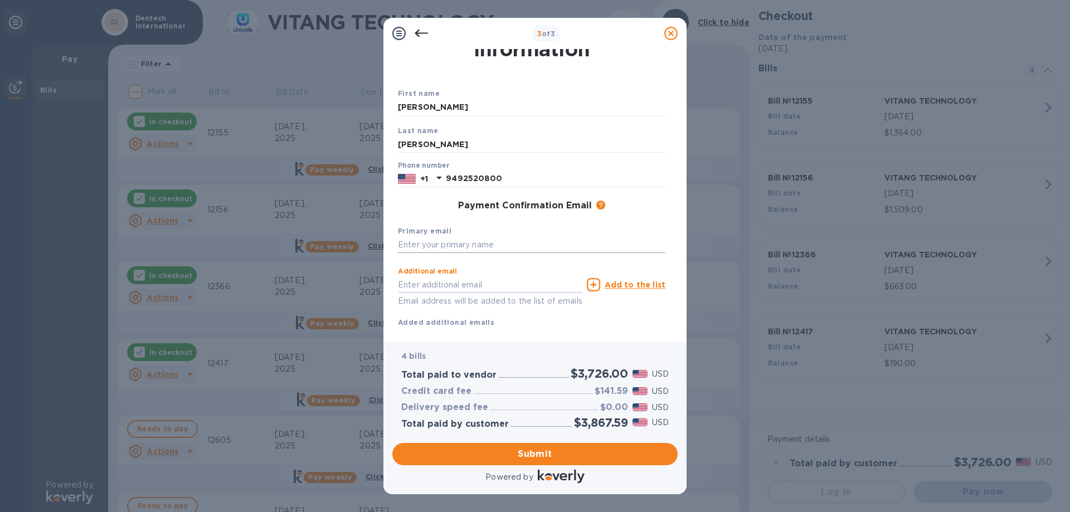
click at [525, 239] on input "text" at bounding box center [532, 245] width 268 height 17
type input "[EMAIL_ADDRESS][DOMAIN_NAME]"
drag, startPoint x: 556, startPoint y: 242, endPoint x: 380, endPoint y: 241, distance: 176.2
click at [380, 241] on div "3 of 3 Payment Contact Information First name [PERSON_NAME] Last name [PERSON_N…" at bounding box center [535, 256] width 1070 height 512
click at [448, 280] on input "text" at bounding box center [490, 285] width 185 height 17
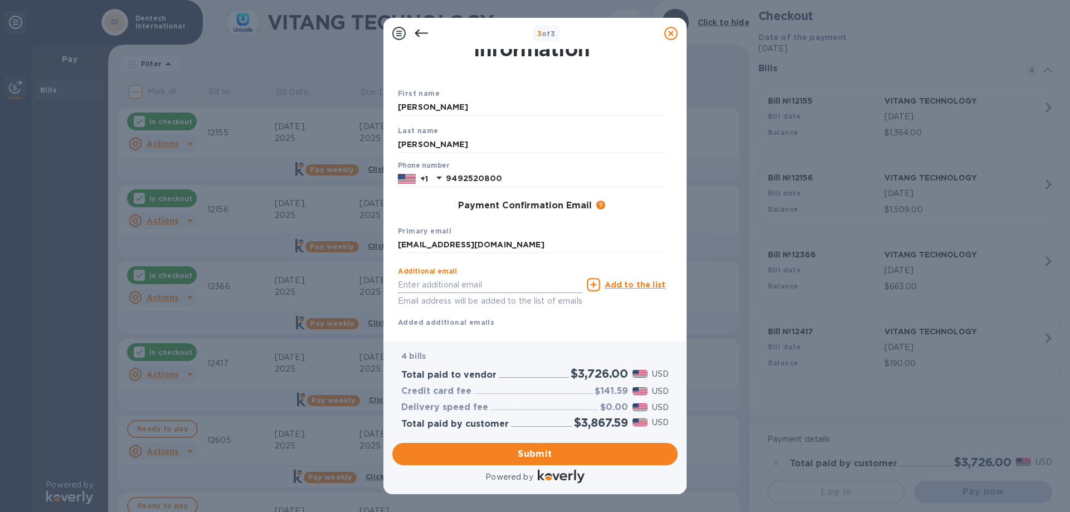
paste input "[EMAIL_ADDRESS][DOMAIN_NAME]"
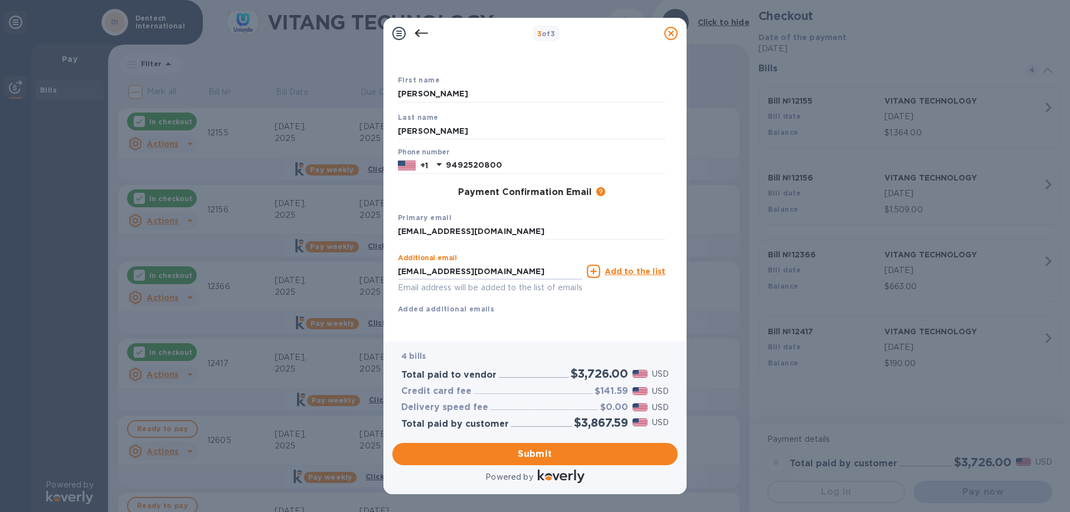
scroll to position [59, 0]
type input "[EMAIL_ADDRESS][DOMAIN_NAME]"
click at [584, 449] on span "Submit" at bounding box center [535, 454] width 268 height 13
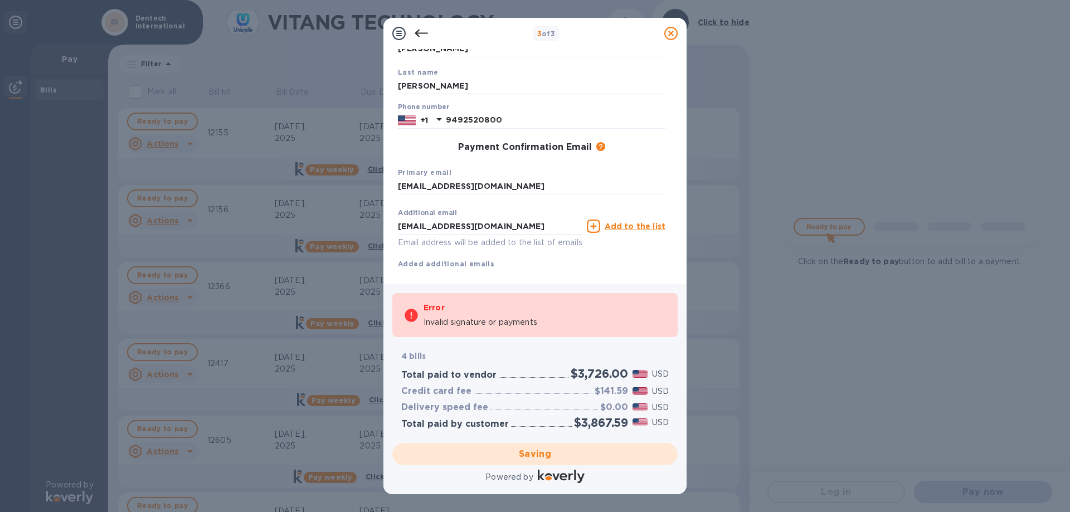
scroll to position [117, 0]
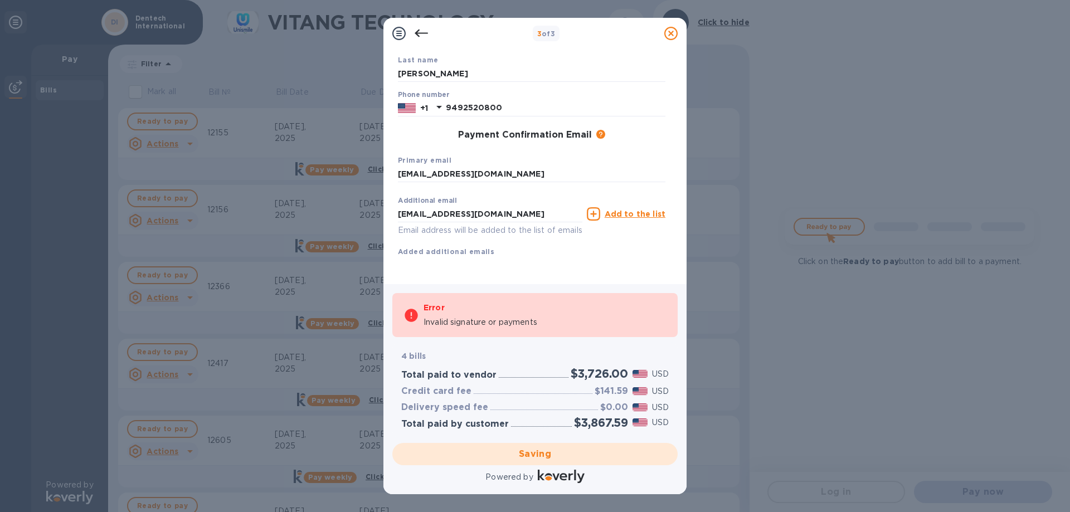
click at [419, 33] on icon at bounding box center [421, 34] width 13 height 8
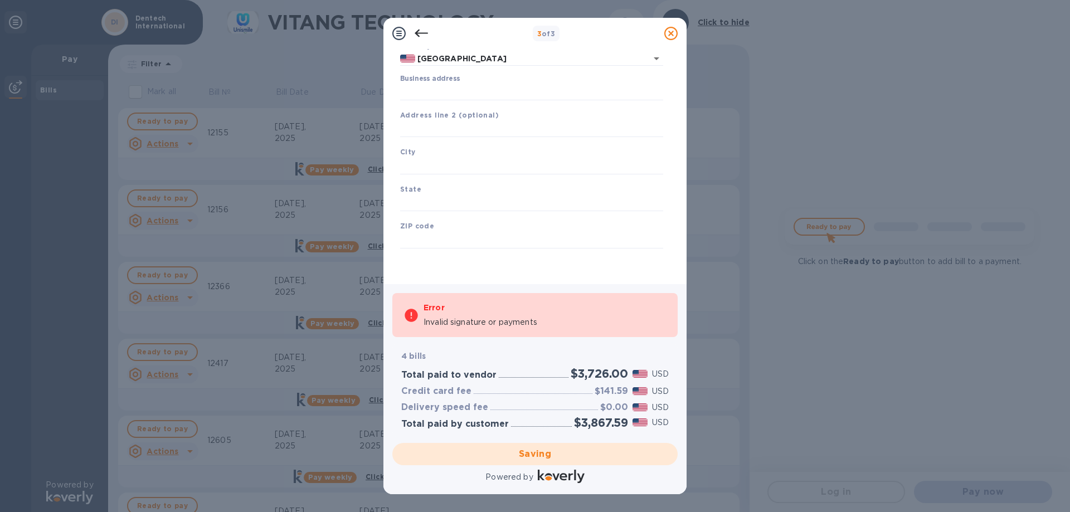
scroll to position [90, 0]
click at [419, 33] on icon at bounding box center [421, 34] width 13 height 8
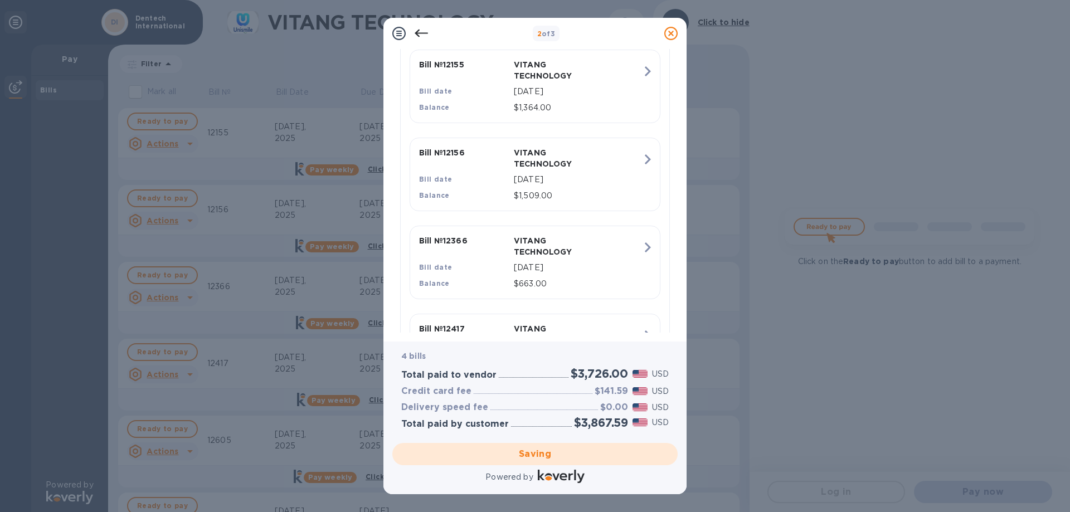
scroll to position [0, 0]
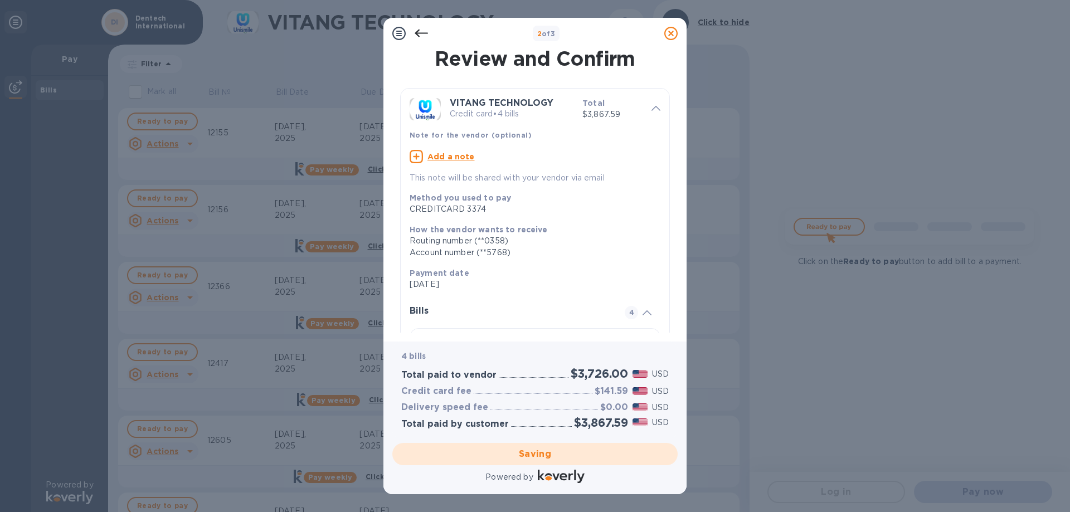
click at [425, 36] on icon at bounding box center [421, 33] width 13 height 13
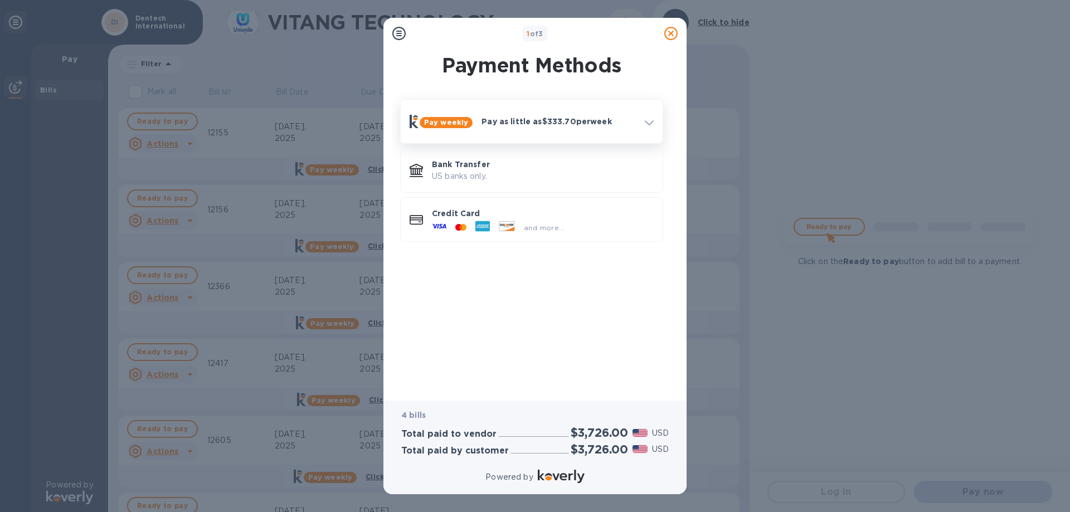
click at [654, 119] on div at bounding box center [650, 122] width 18 height 20
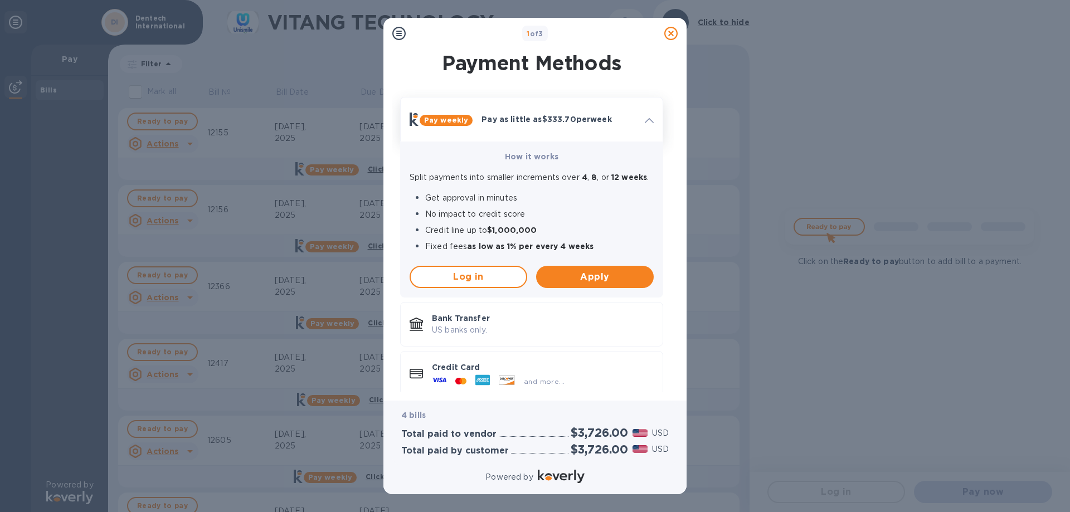
click at [654, 119] on div at bounding box center [650, 119] width 18 height 20
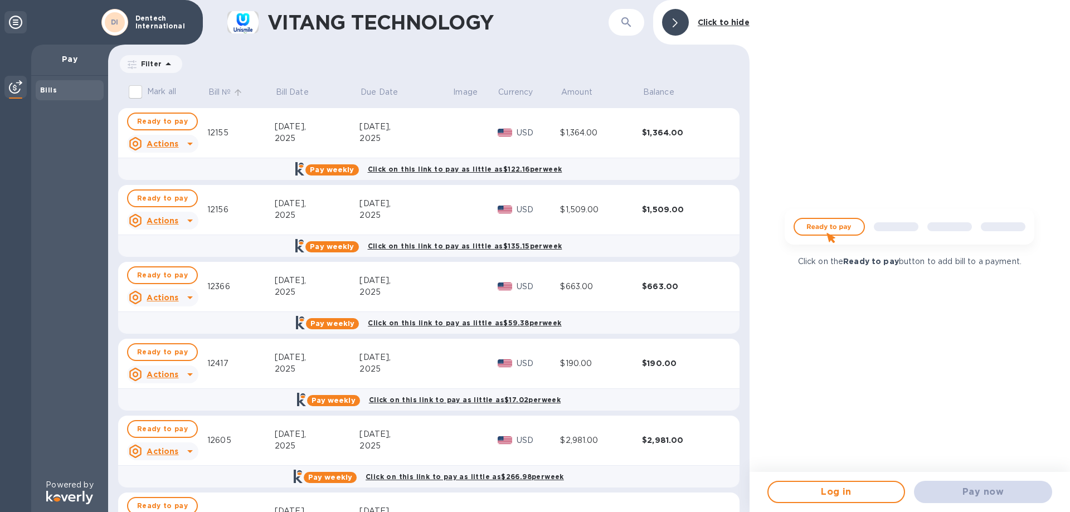
click at [229, 90] on p "Bill №" at bounding box center [220, 92] width 23 height 12
click at [232, 90] on span "Bill №" at bounding box center [227, 92] width 37 height 12
click at [169, 115] on span "Ready to pay" at bounding box center [162, 121] width 51 height 13
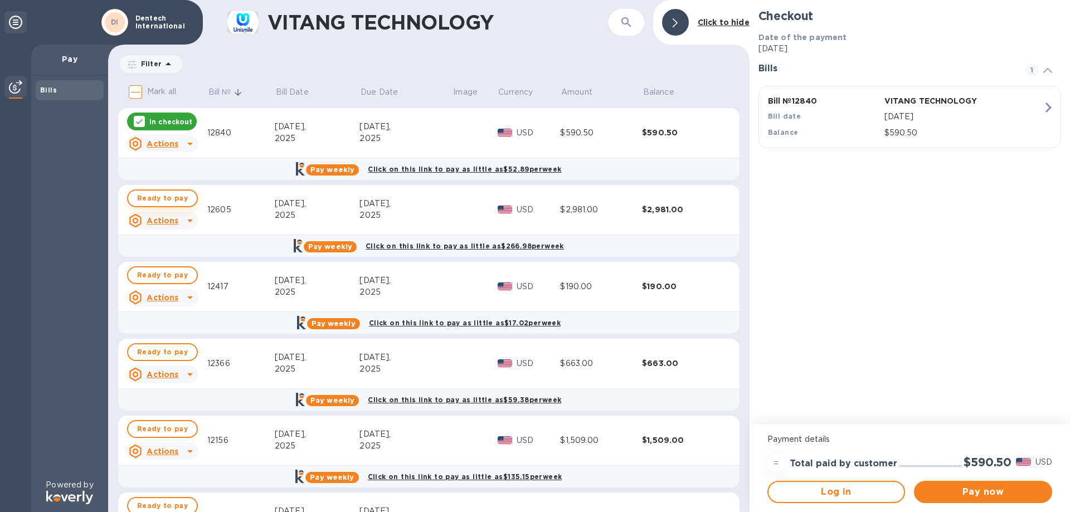
click at [175, 189] on div "Ready to pay" at bounding box center [163, 198] width 76 height 22
click at [166, 123] on p "In checkout" at bounding box center [170, 121] width 43 height 9
